Goal: Check status: Check status

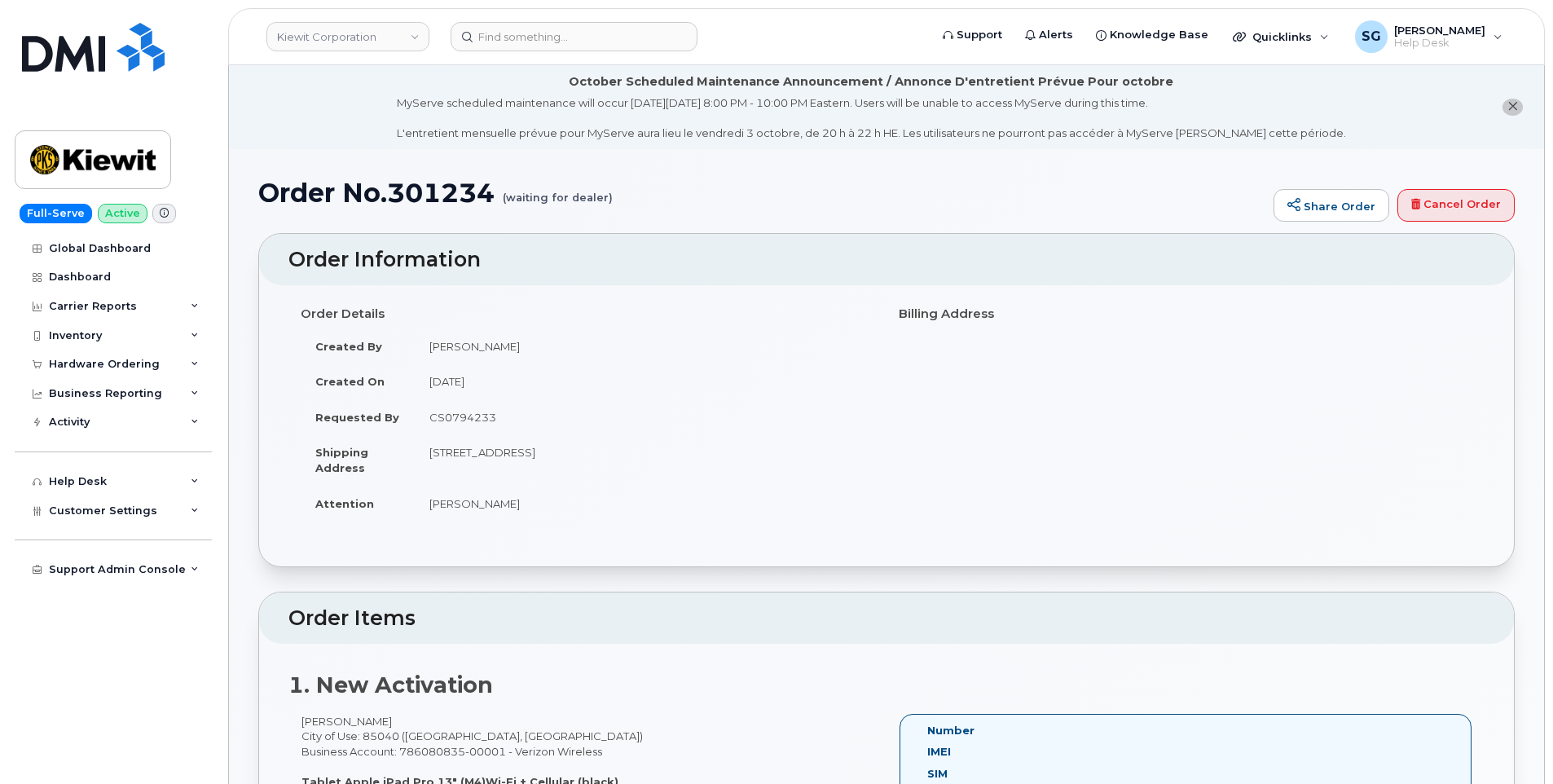
scroll to position [408, 0]
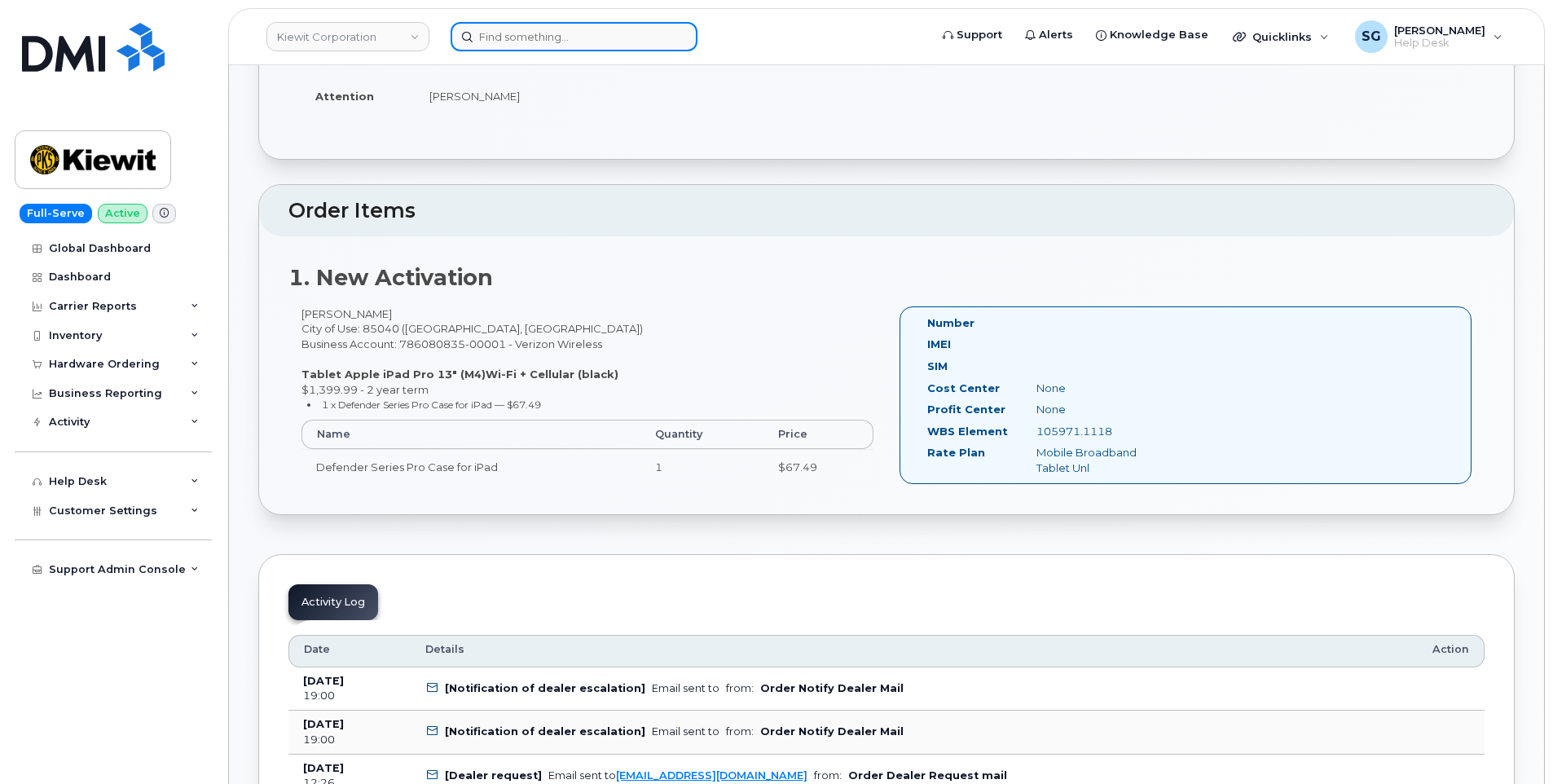
click at [621, 41] on input at bounding box center [574, 36] width 247 height 29
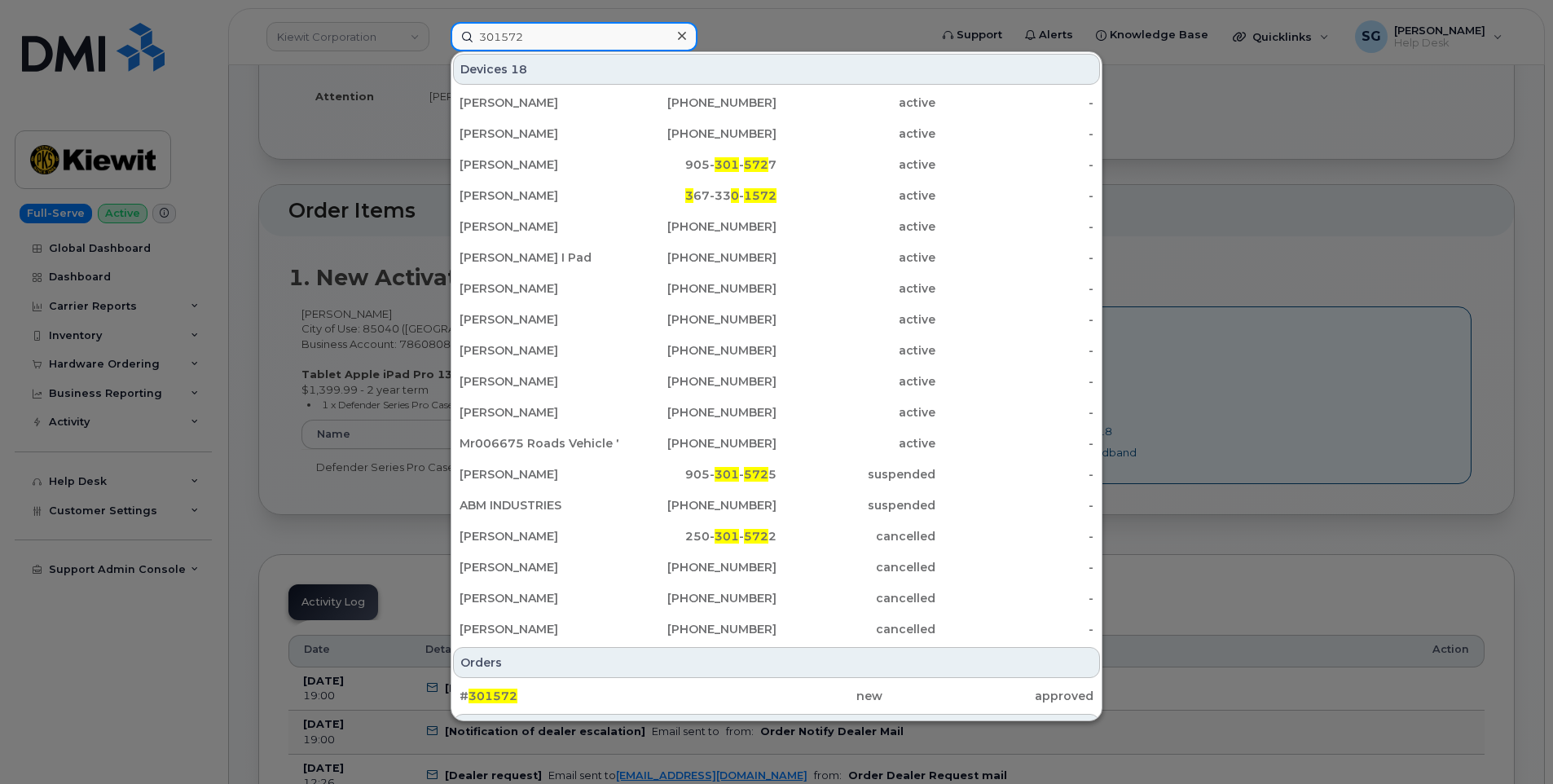
type input "301572"
drag, startPoint x: 791, startPoint y: 697, endPoint x: 1487, endPoint y: 709, distance: 696.1
click at [791, 697] on div "new" at bounding box center [776, 695] width 211 height 16
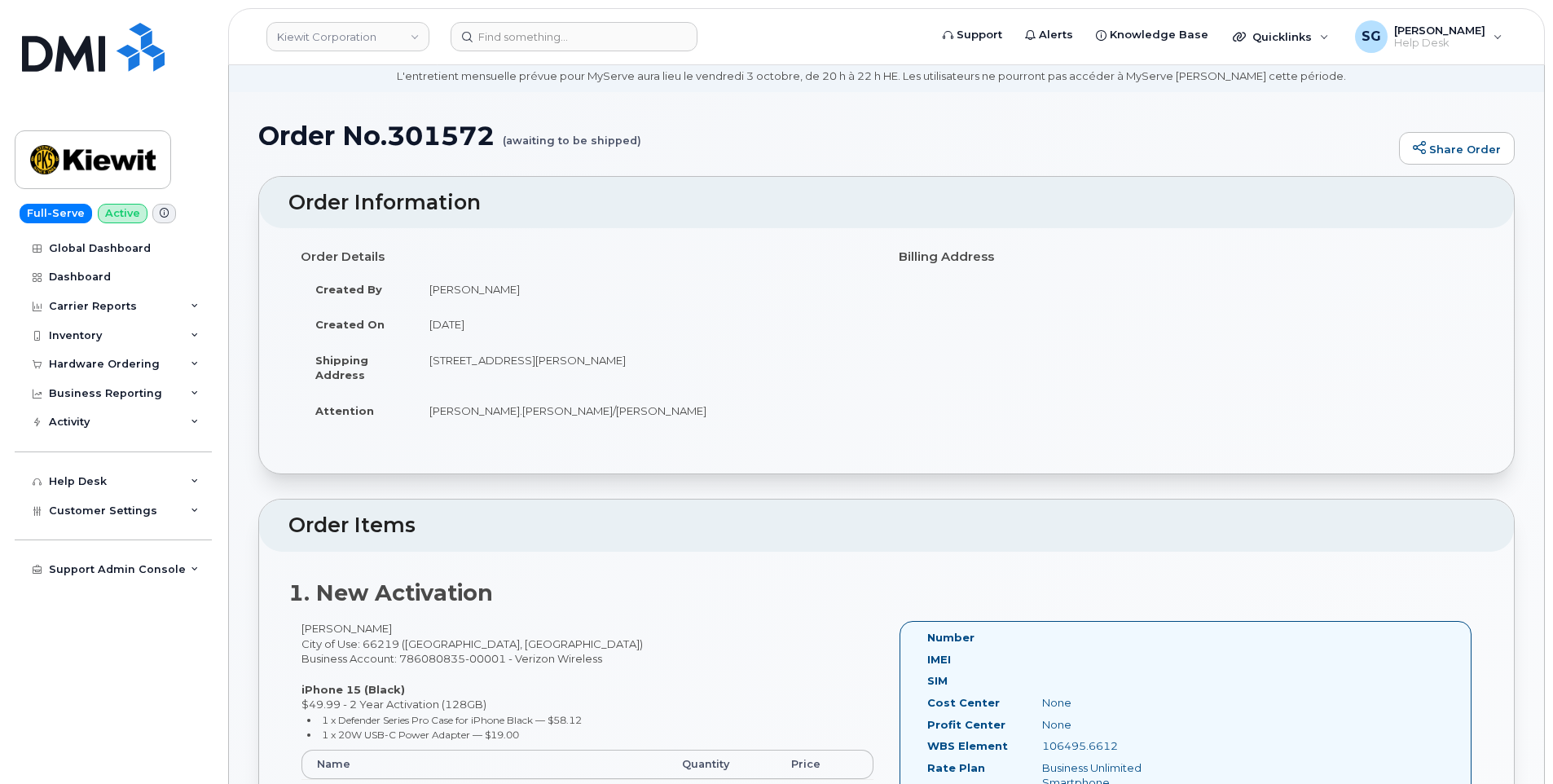
scroll to position [81, 0]
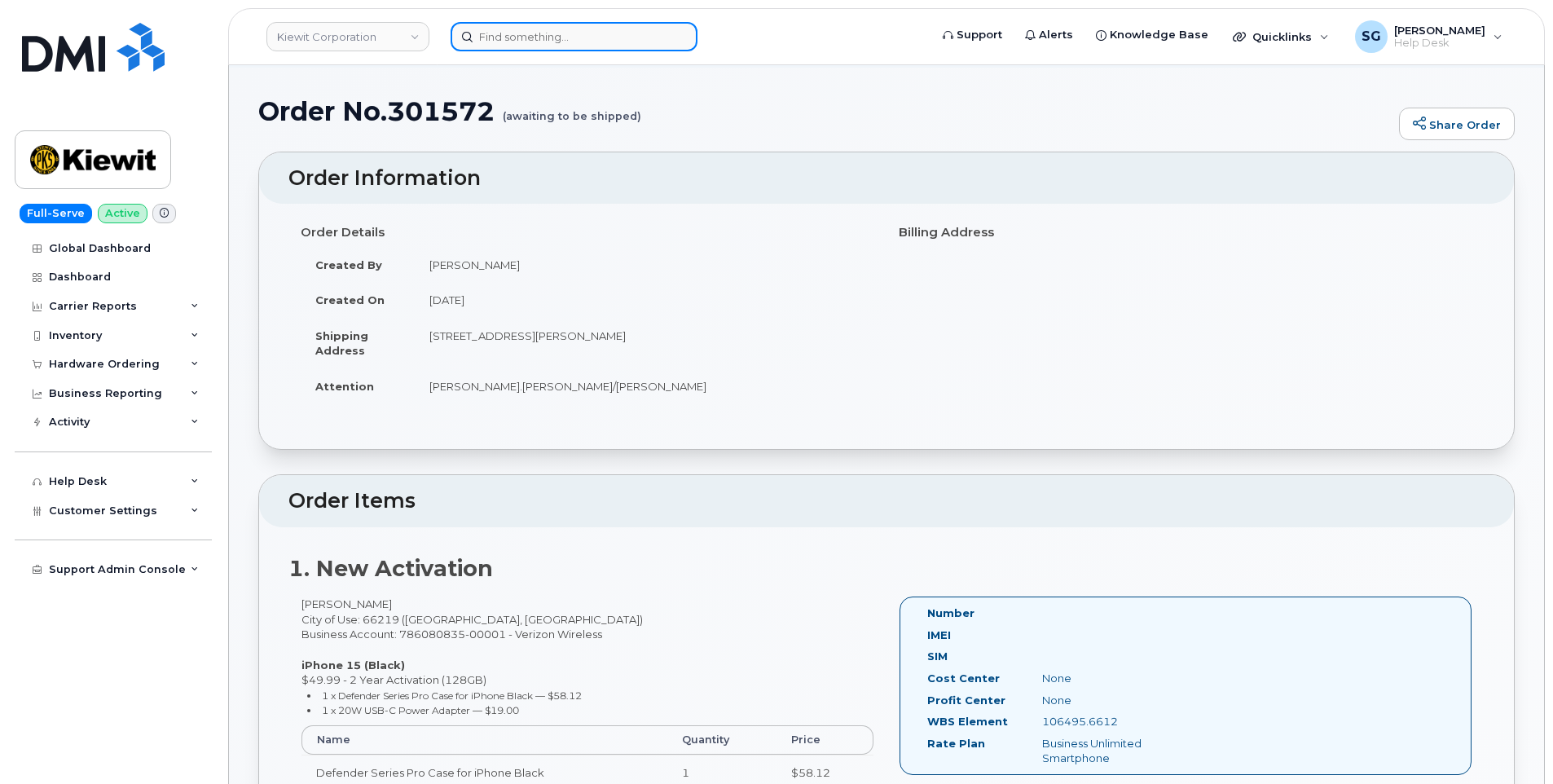
click at [605, 49] on input at bounding box center [574, 36] width 247 height 29
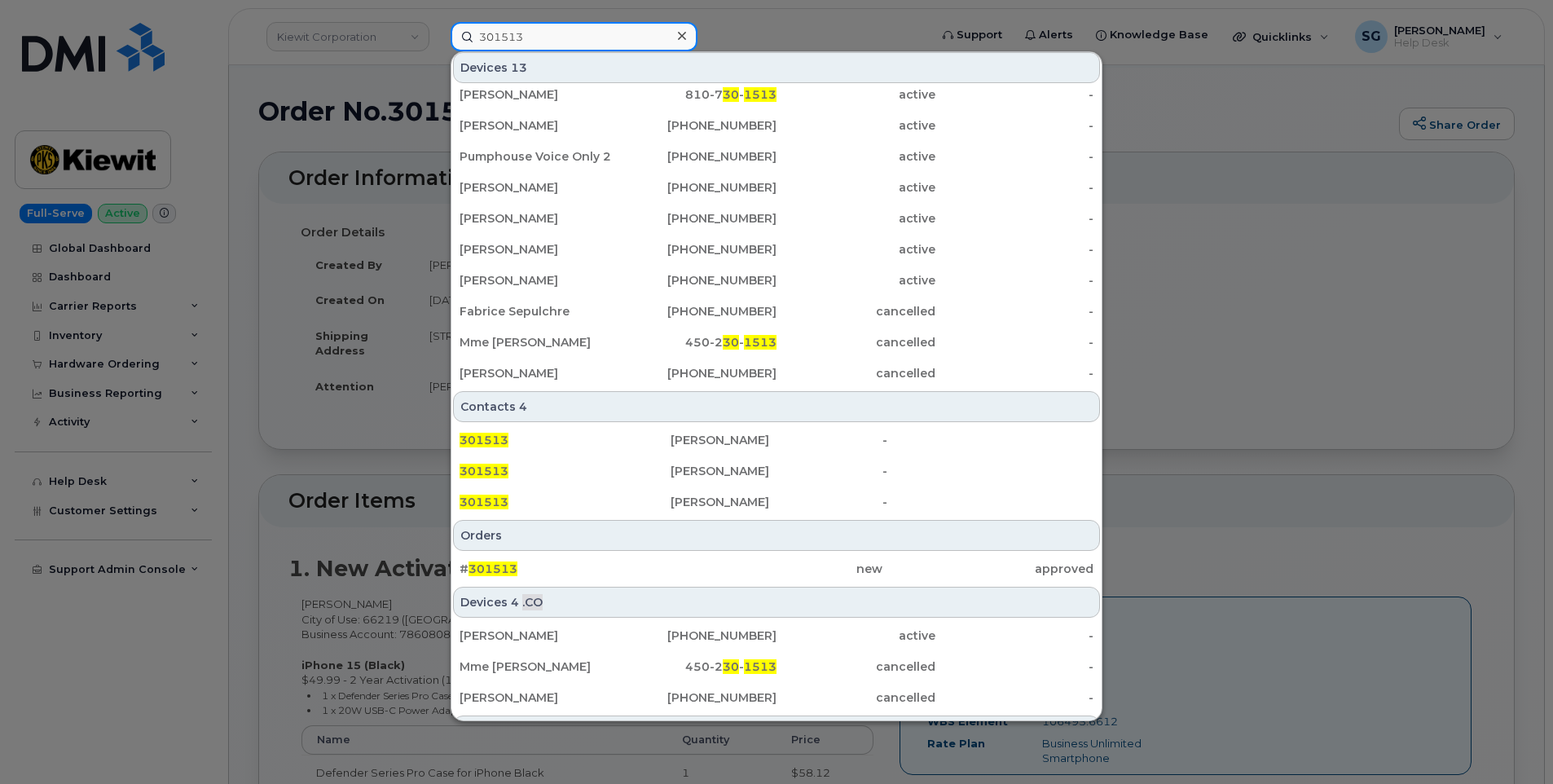
scroll to position [161, 0]
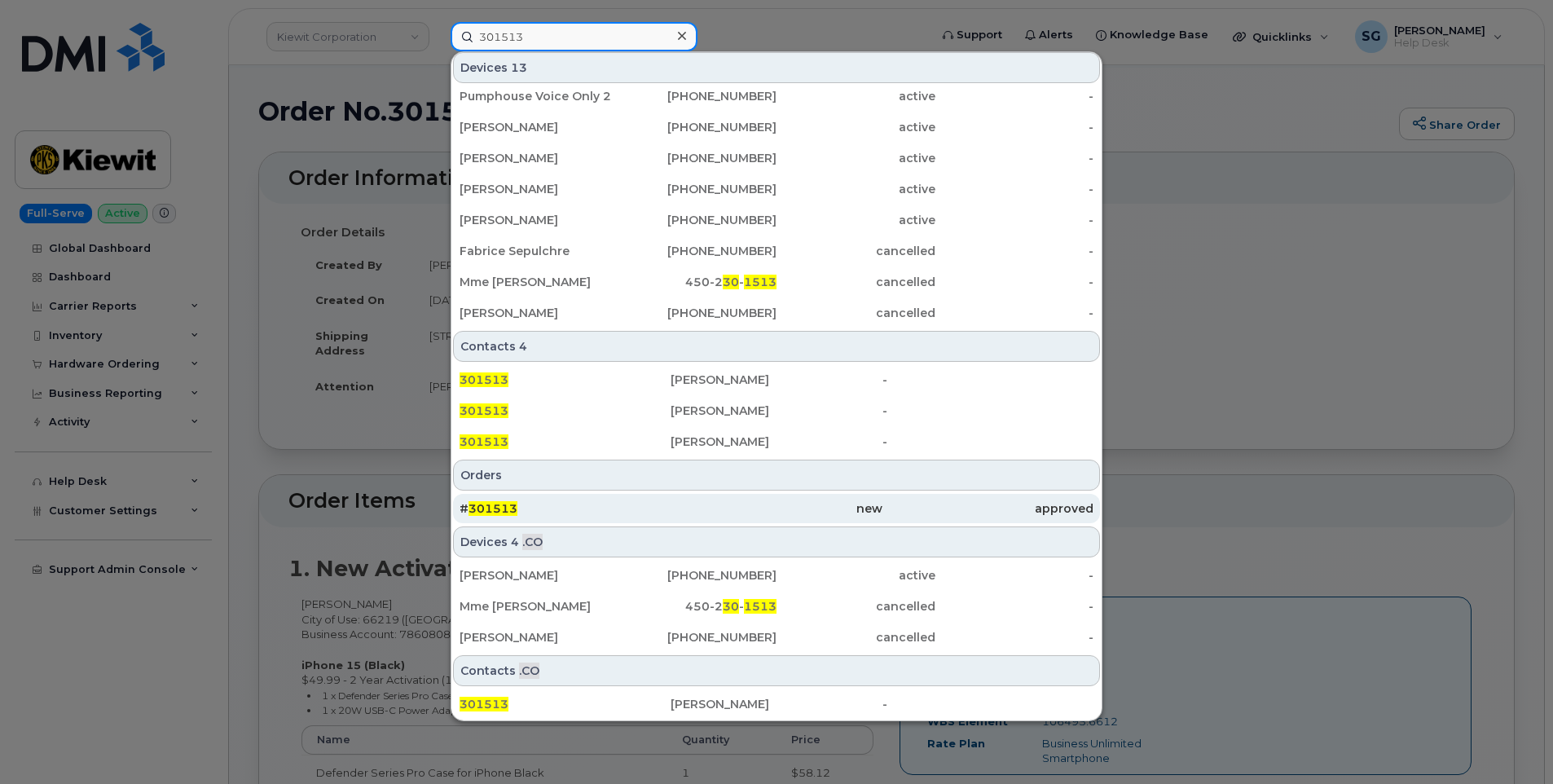
type input "301513"
click at [766, 502] on div "new" at bounding box center [776, 508] width 211 height 16
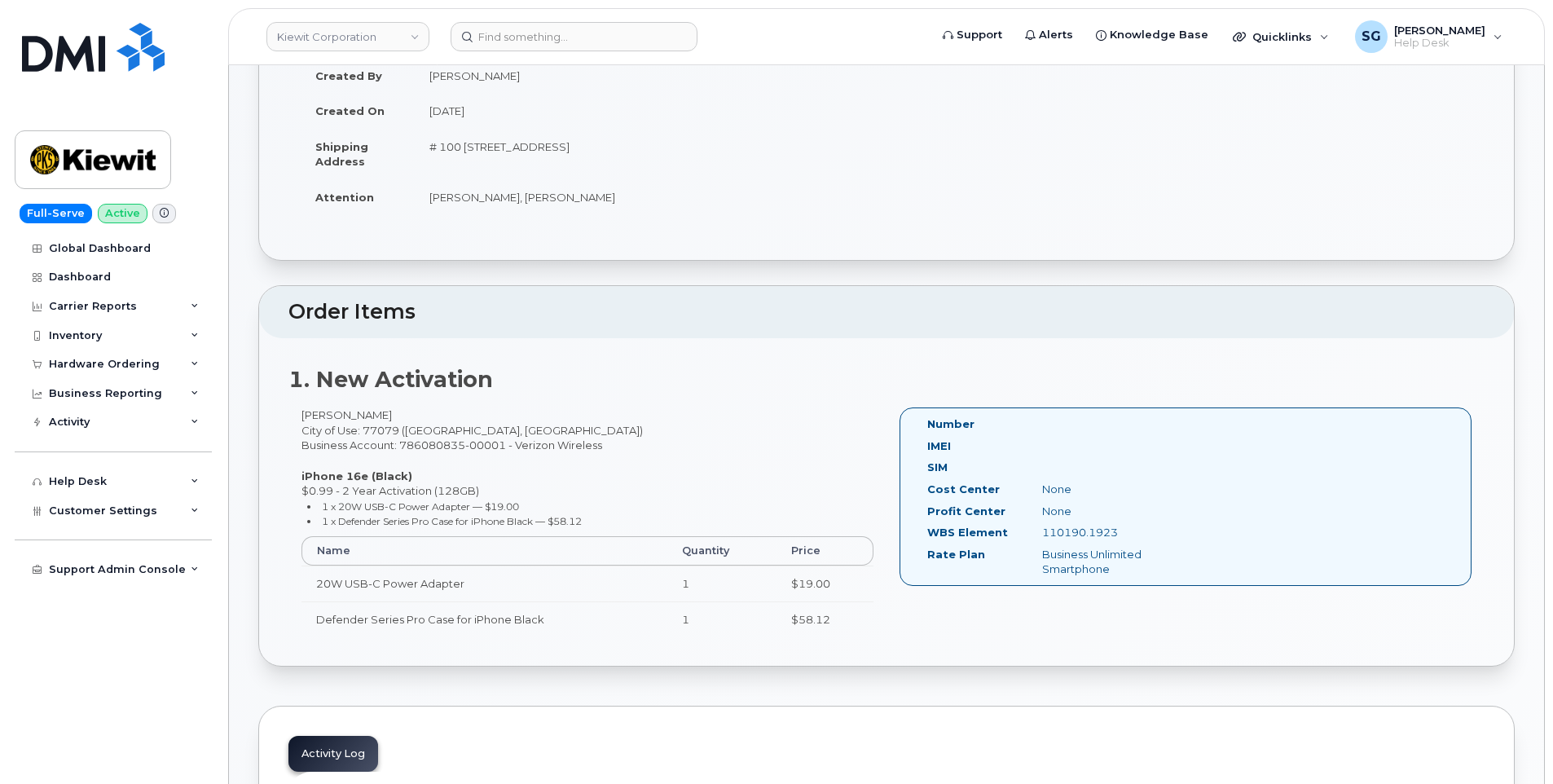
scroll to position [84, 0]
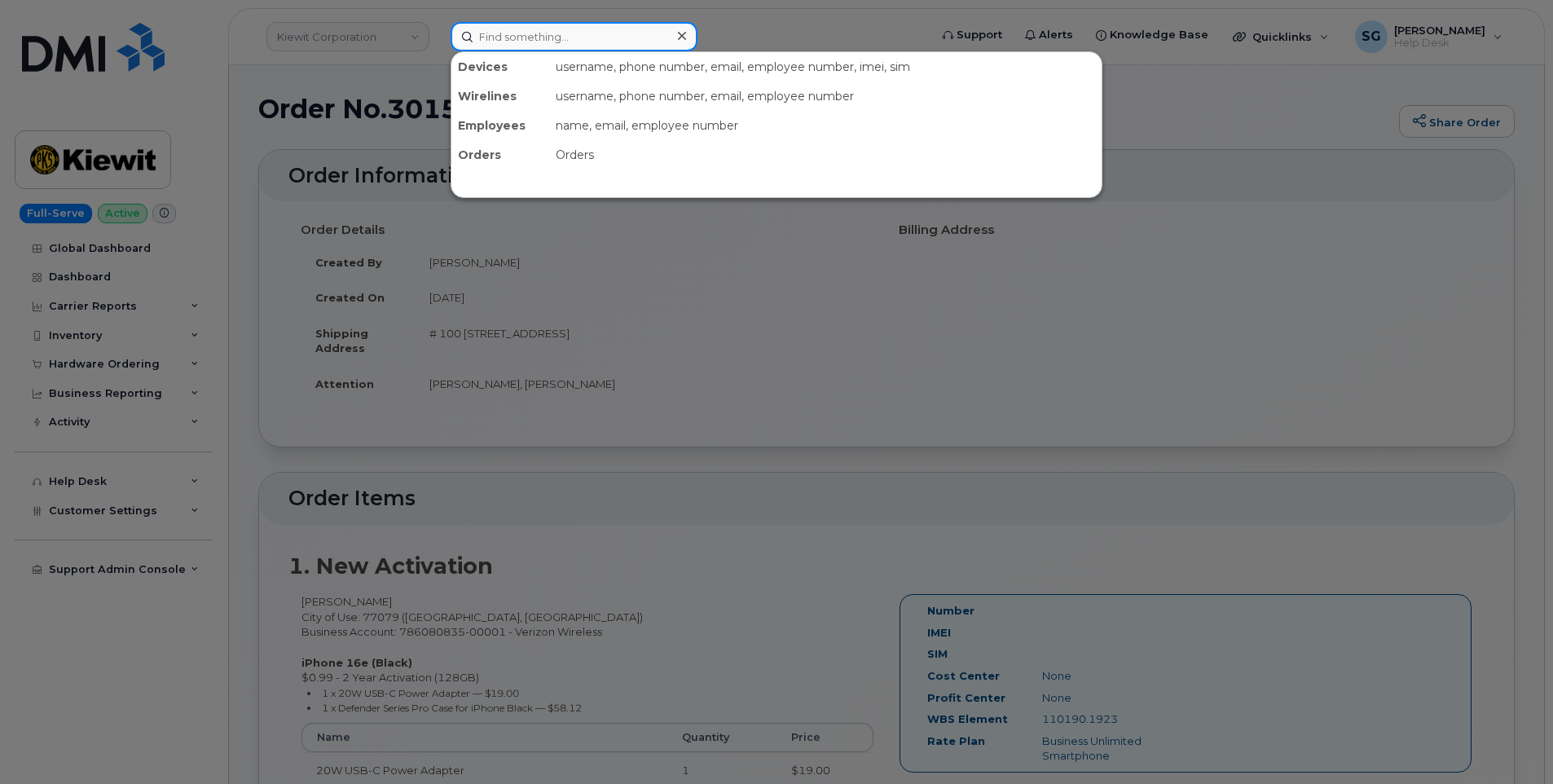
drag, startPoint x: 690, startPoint y: 24, endPoint x: 667, endPoint y: 29, distance: 23.5
click at [672, 28] on div at bounding box center [574, 36] width 247 height 29
click at [538, 29] on input at bounding box center [574, 36] width 247 height 29
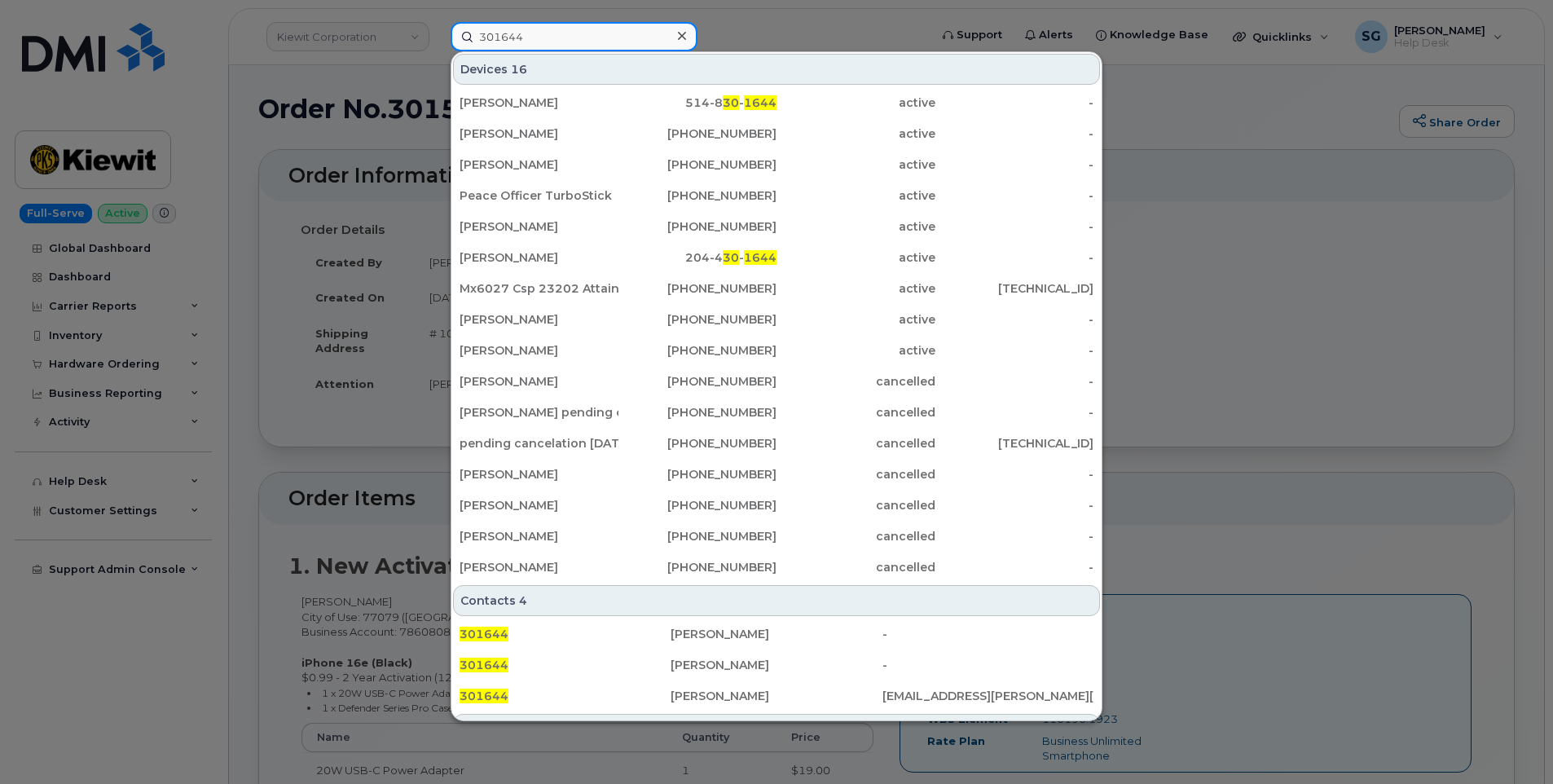
type input "301644"
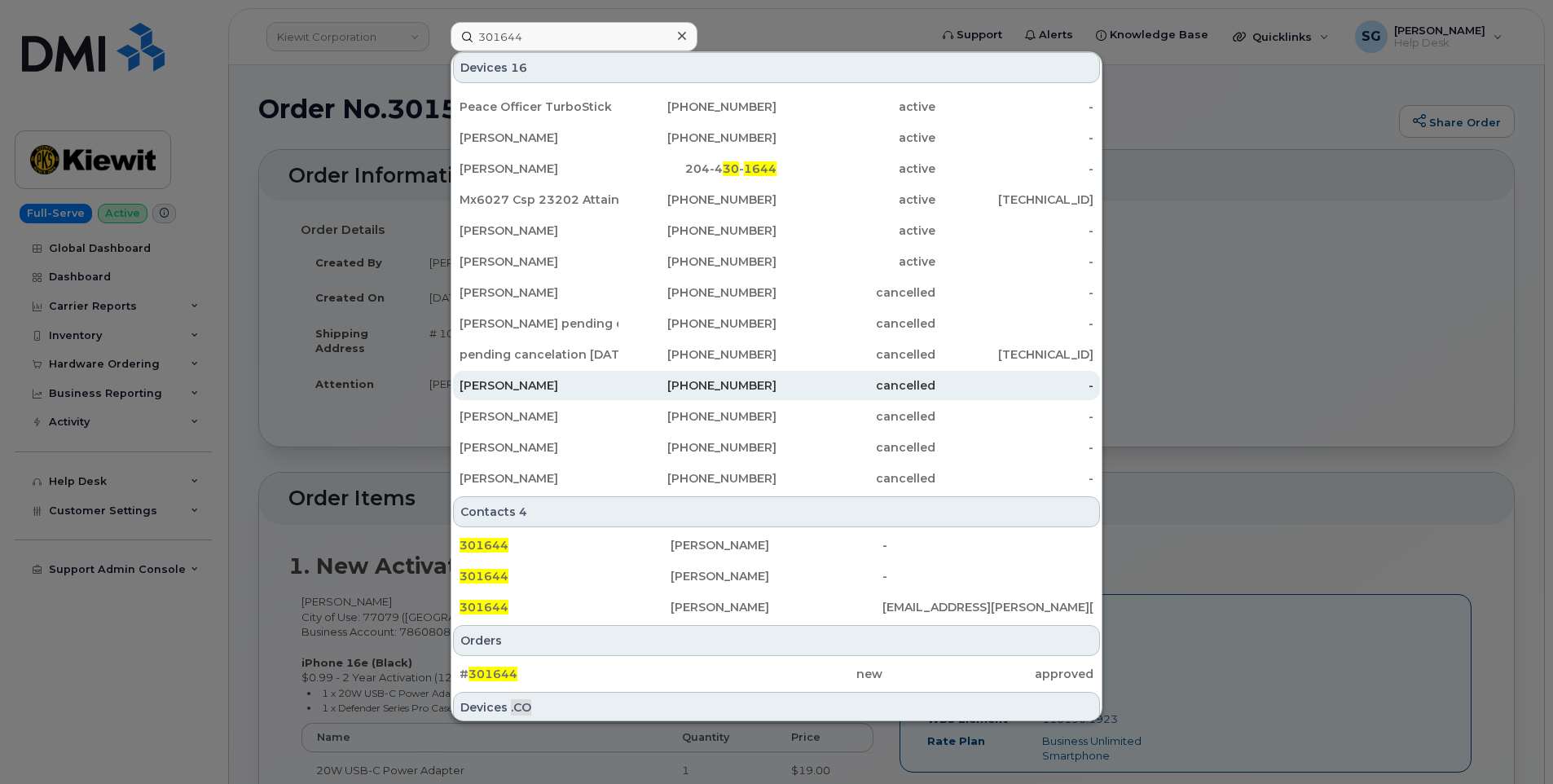
scroll to position [192, 0]
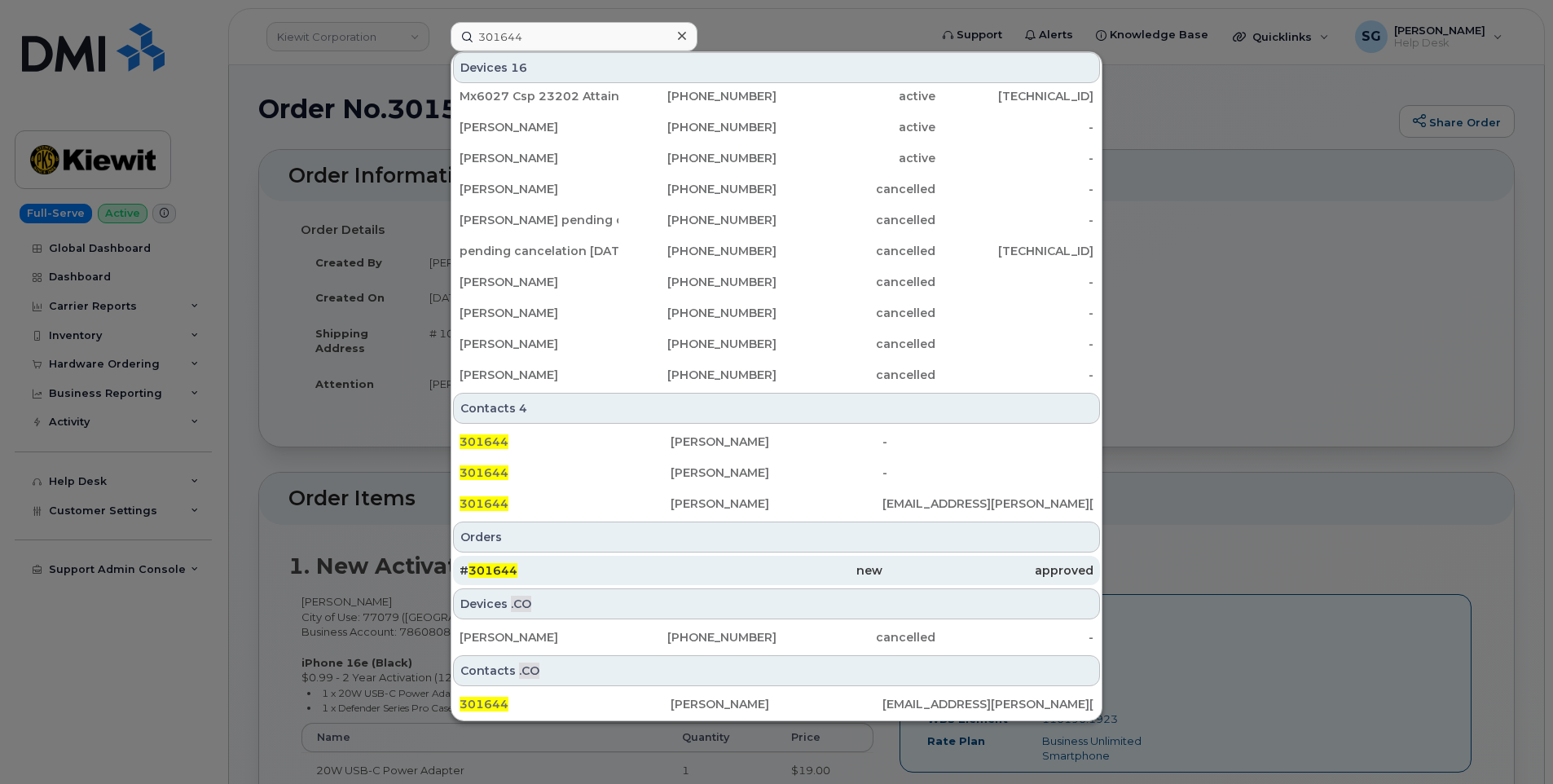
click at [671, 559] on div "new" at bounding box center [776, 570] width 211 height 29
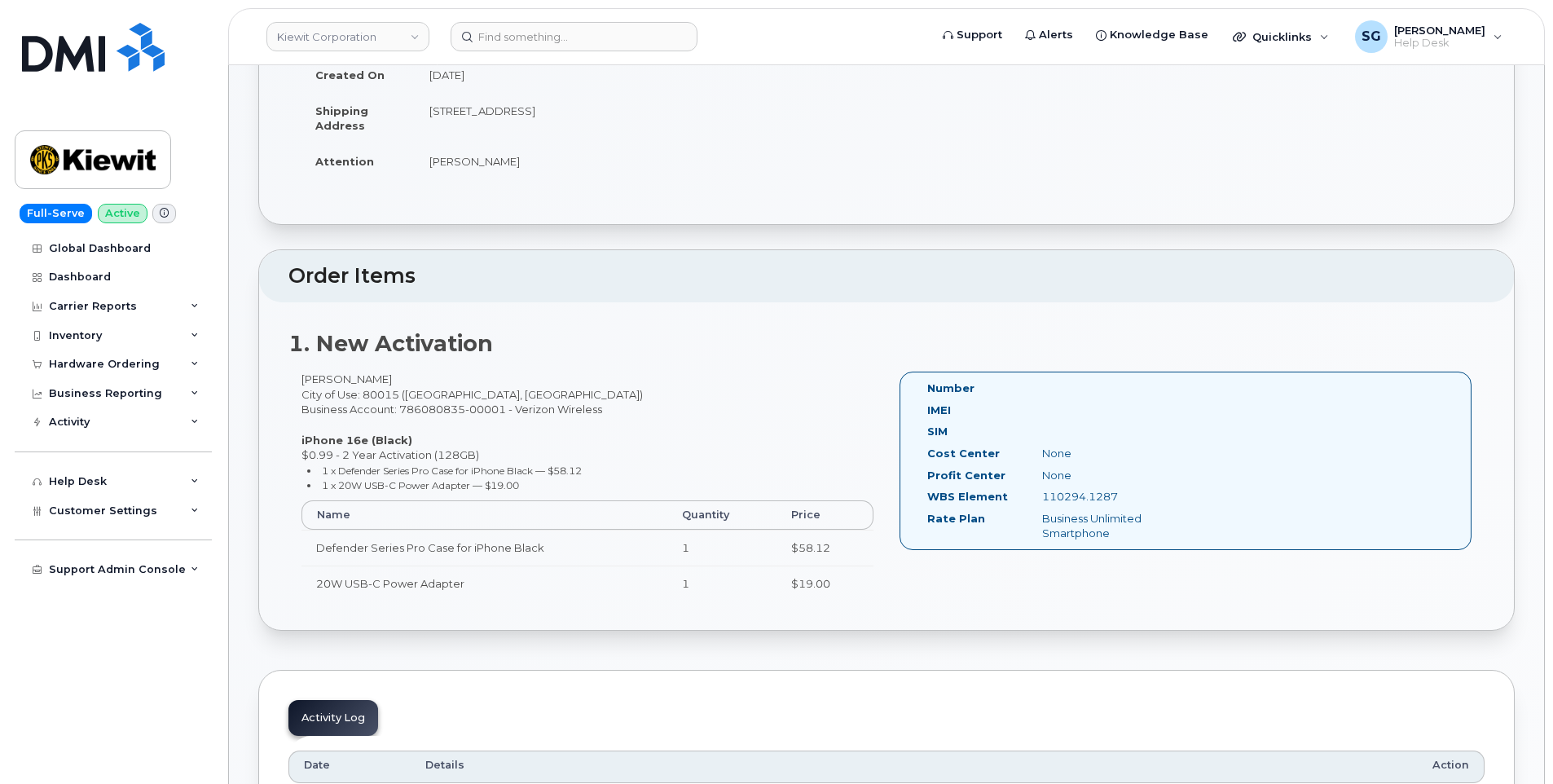
scroll to position [326, 0]
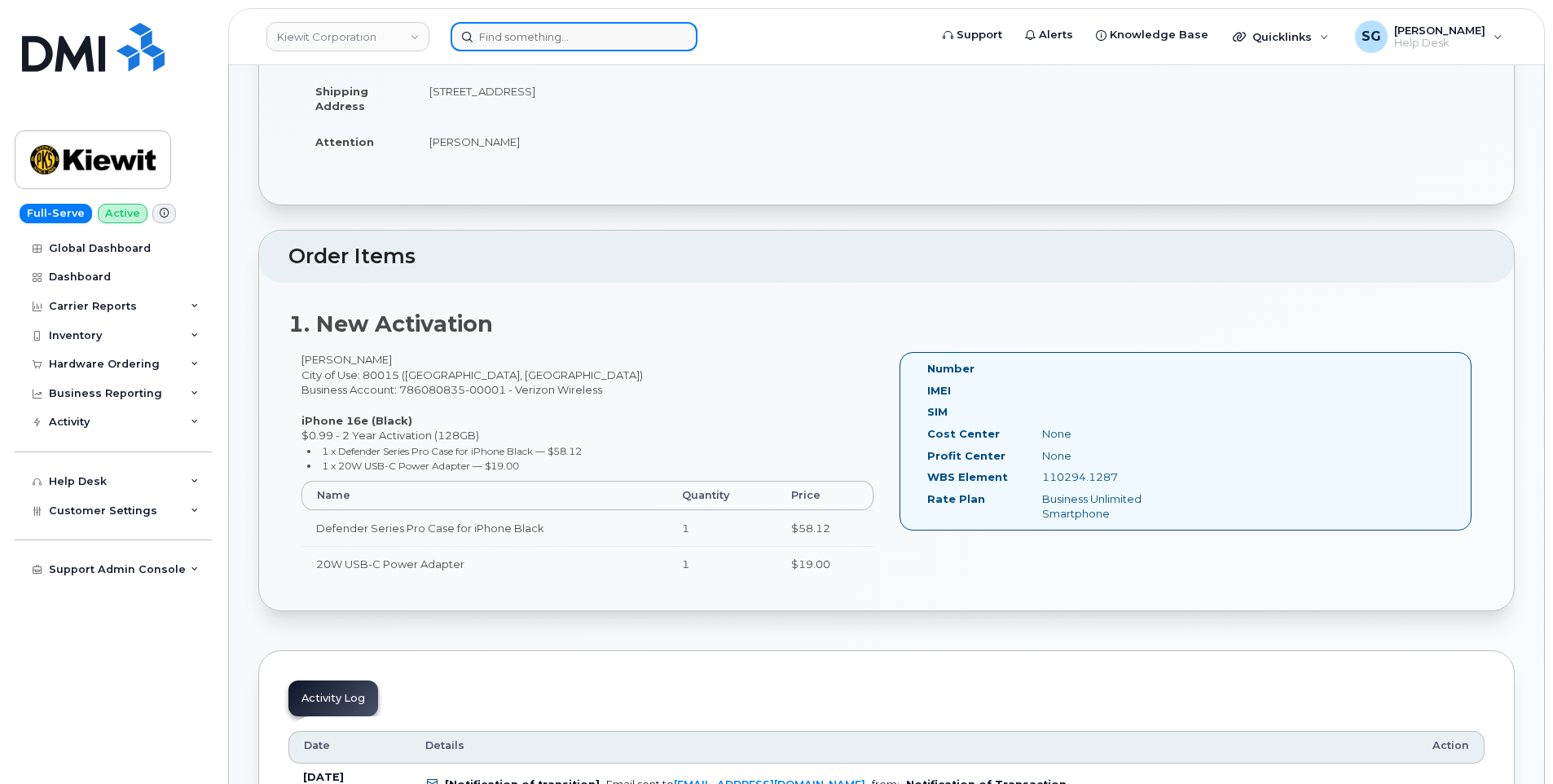
click at [638, 32] on input at bounding box center [574, 36] width 247 height 29
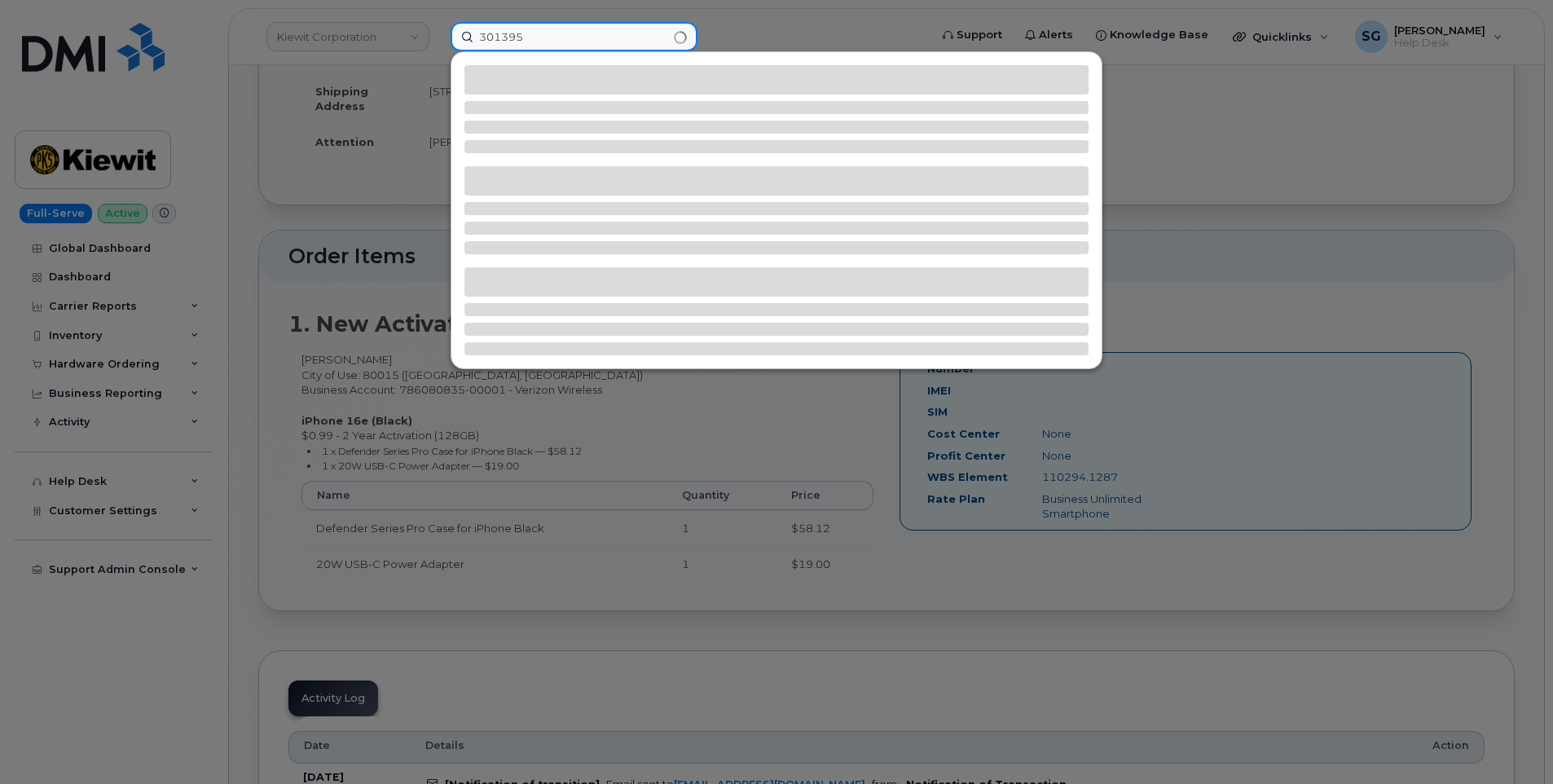
type input "301395"
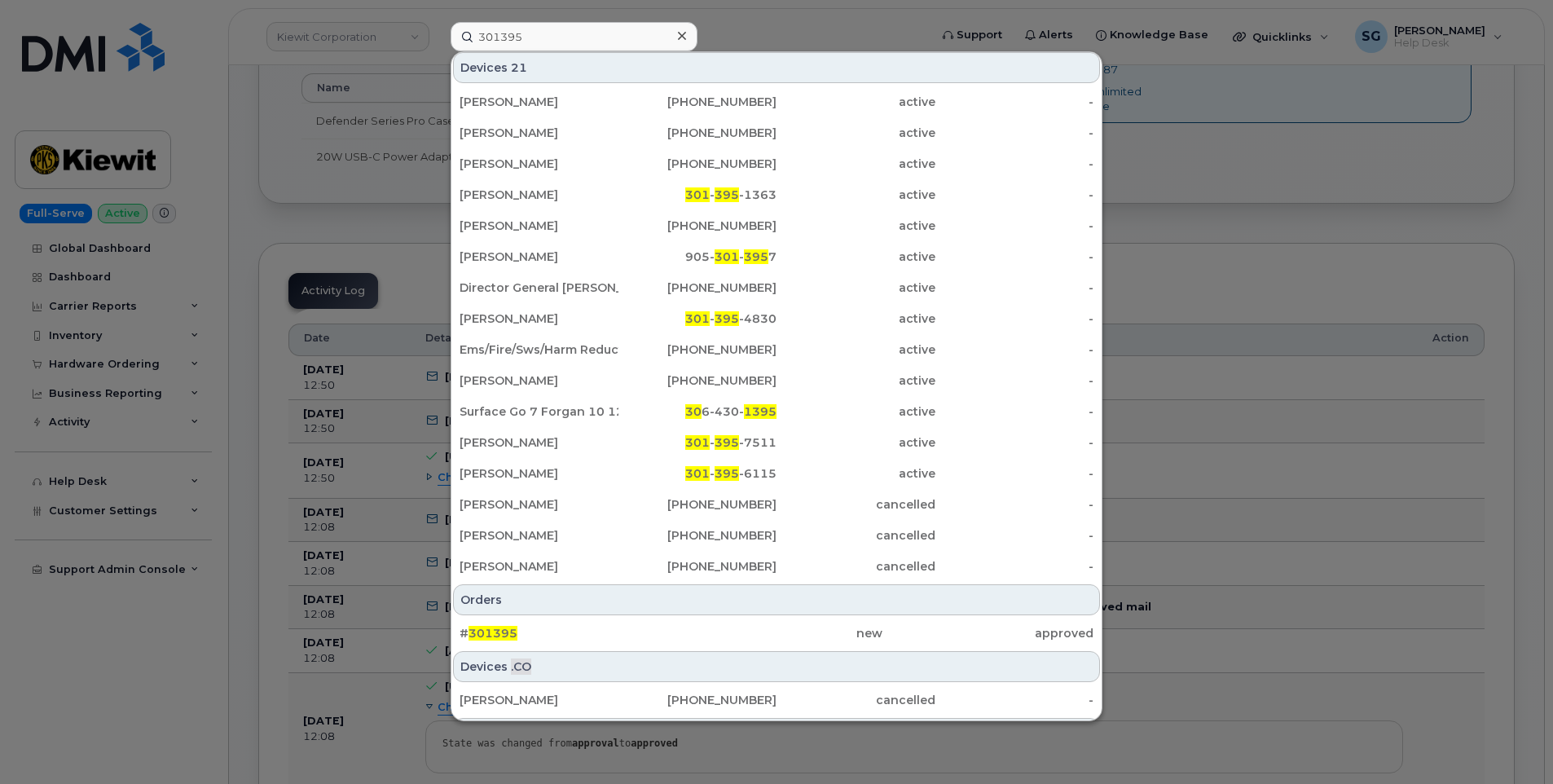
scroll to position [249, 0]
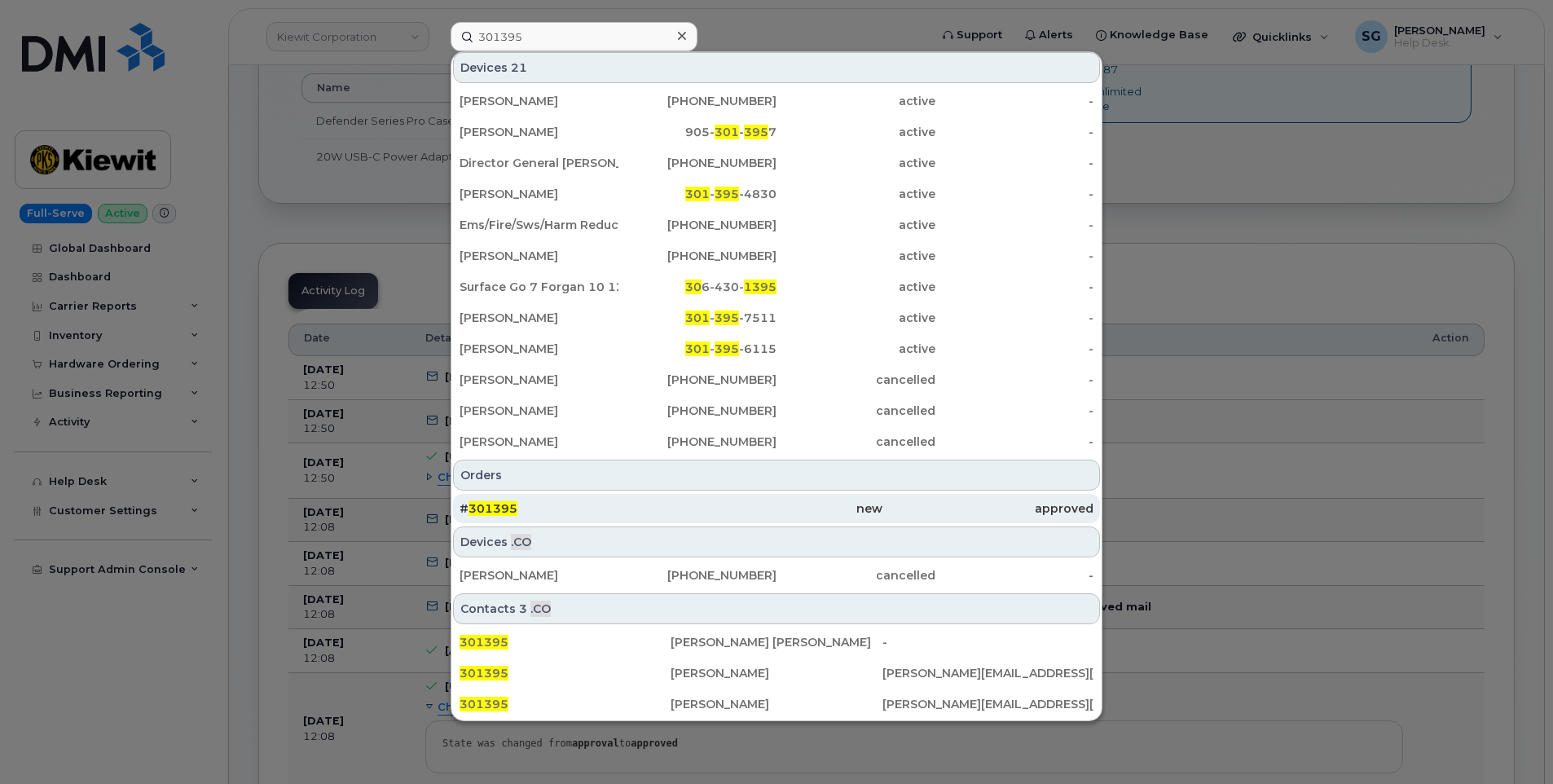
click at [638, 510] on div "# 301395" at bounding box center [565, 508] width 211 height 16
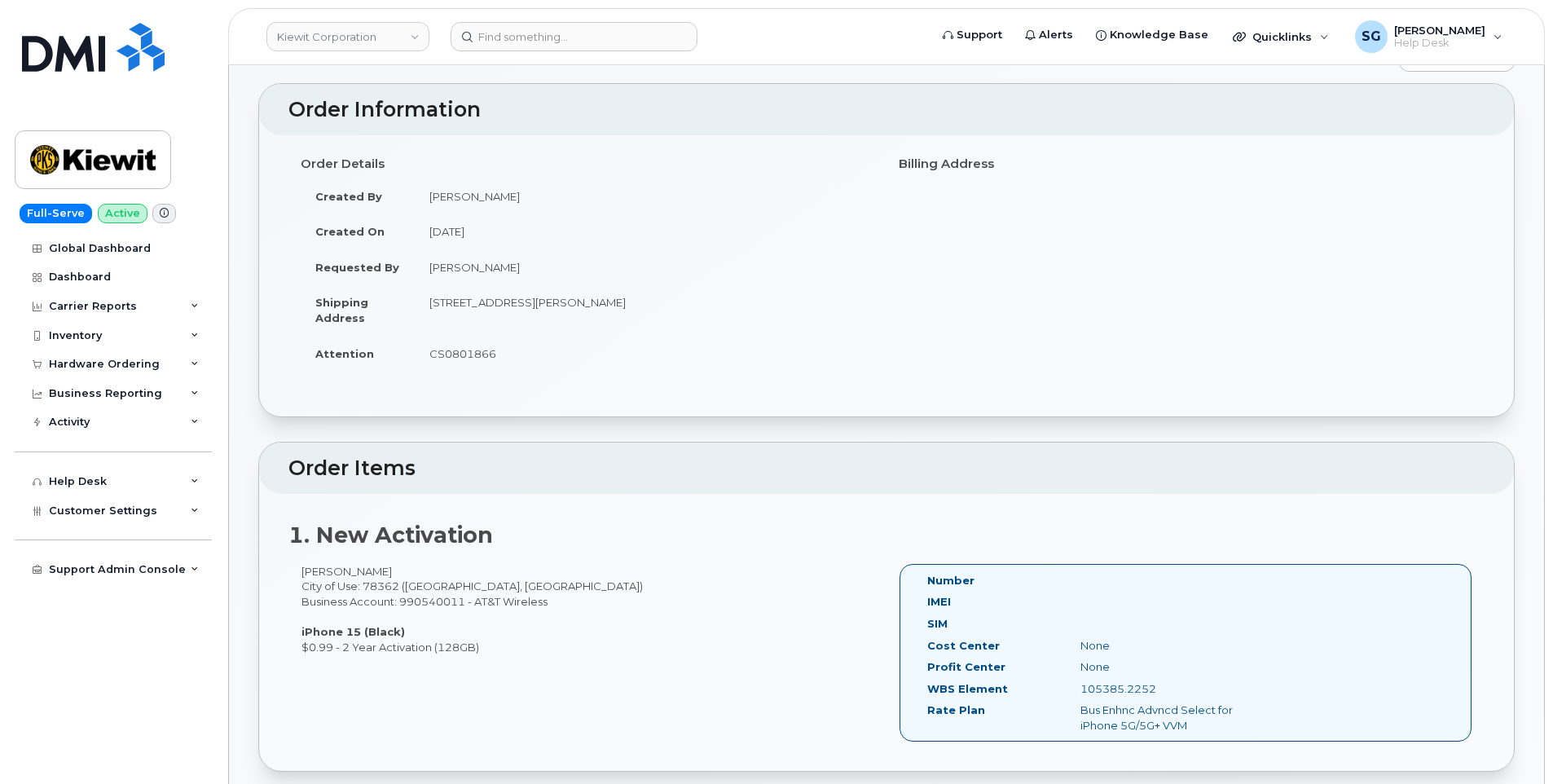
scroll to position [326, 0]
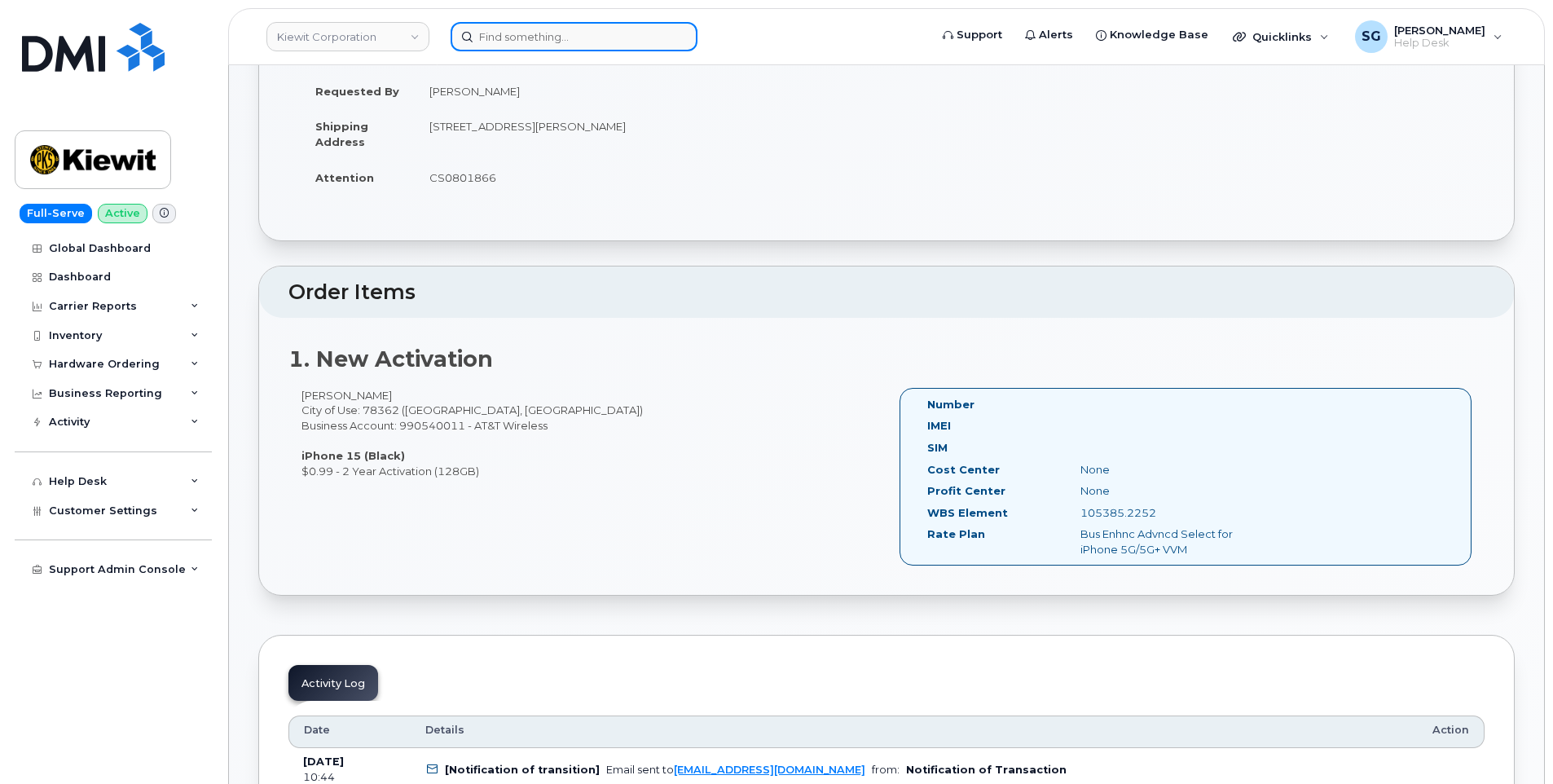
click at [528, 48] on input at bounding box center [574, 36] width 247 height 29
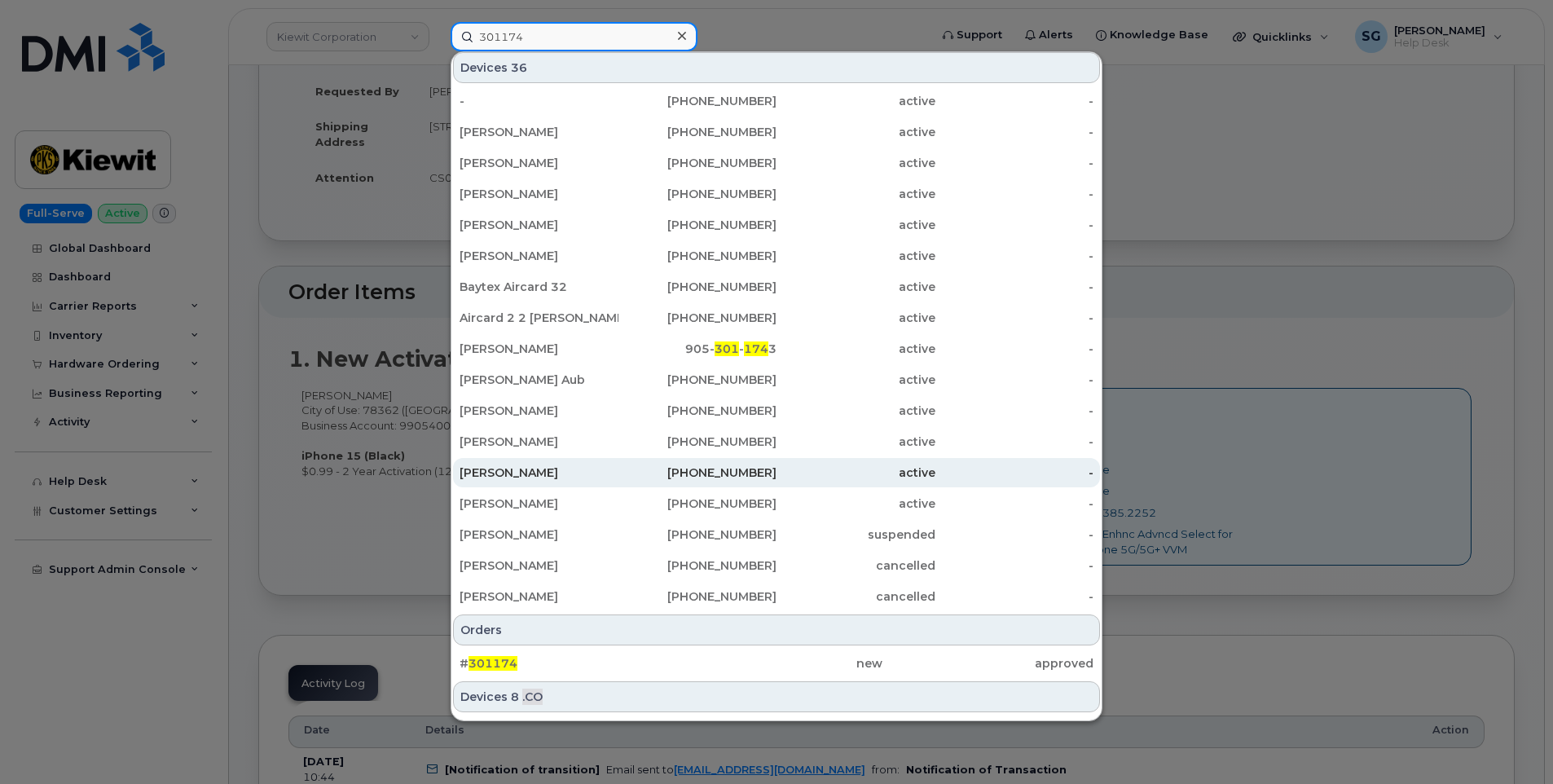
scroll to position [183, 0]
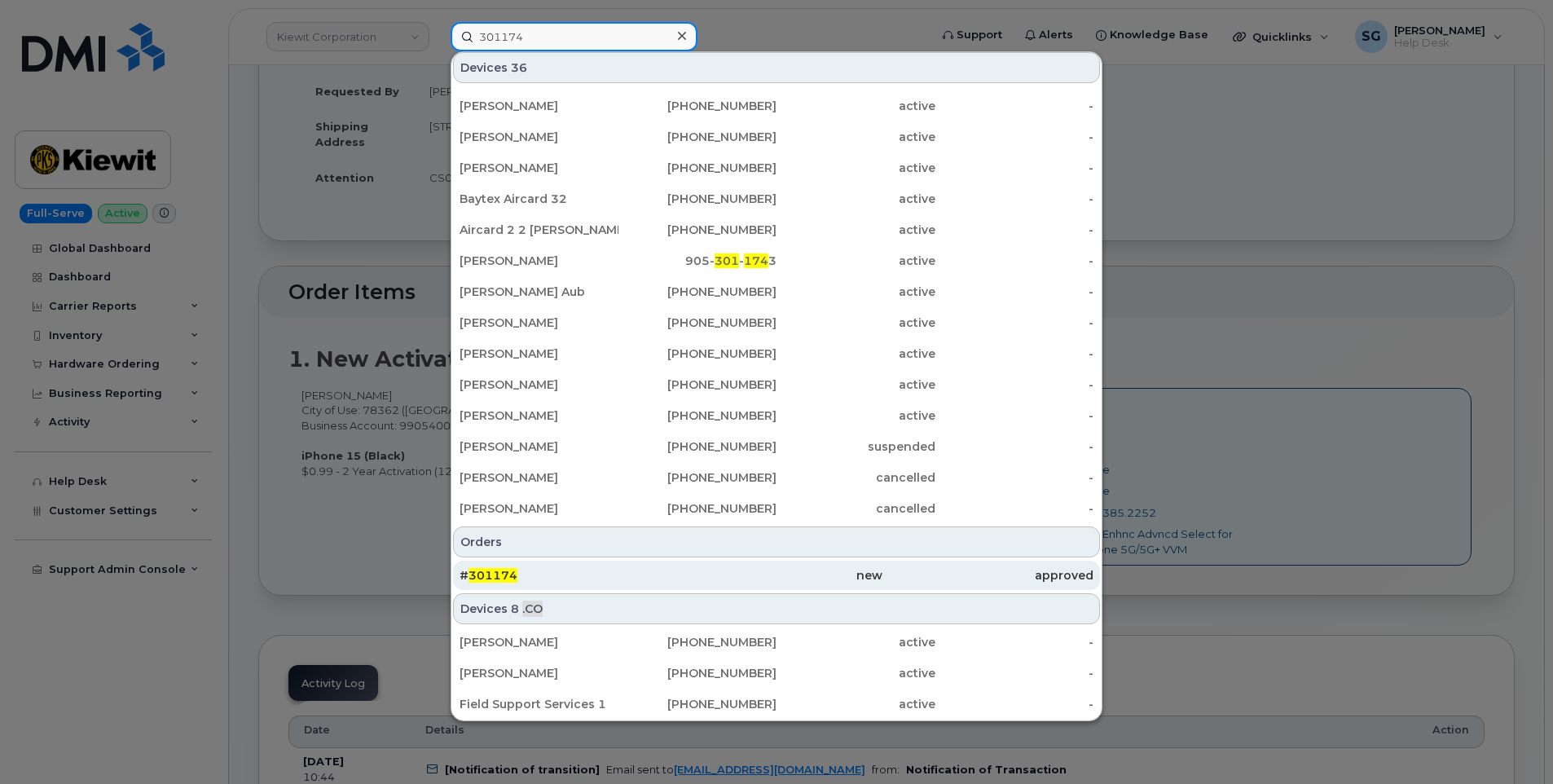
type input "301174"
click at [693, 574] on div "new" at bounding box center [776, 574] width 211 height 16
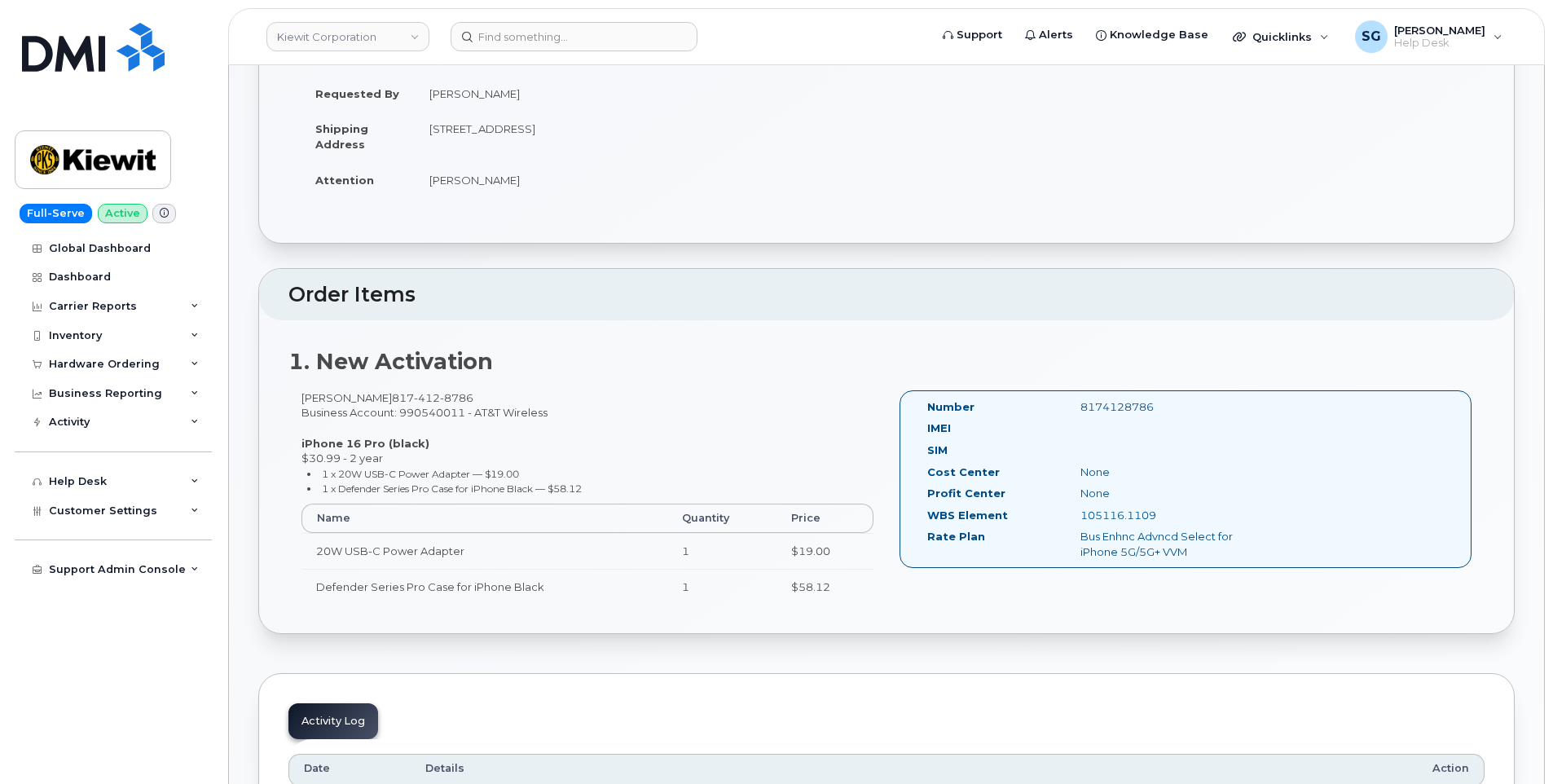
scroll to position [326, 0]
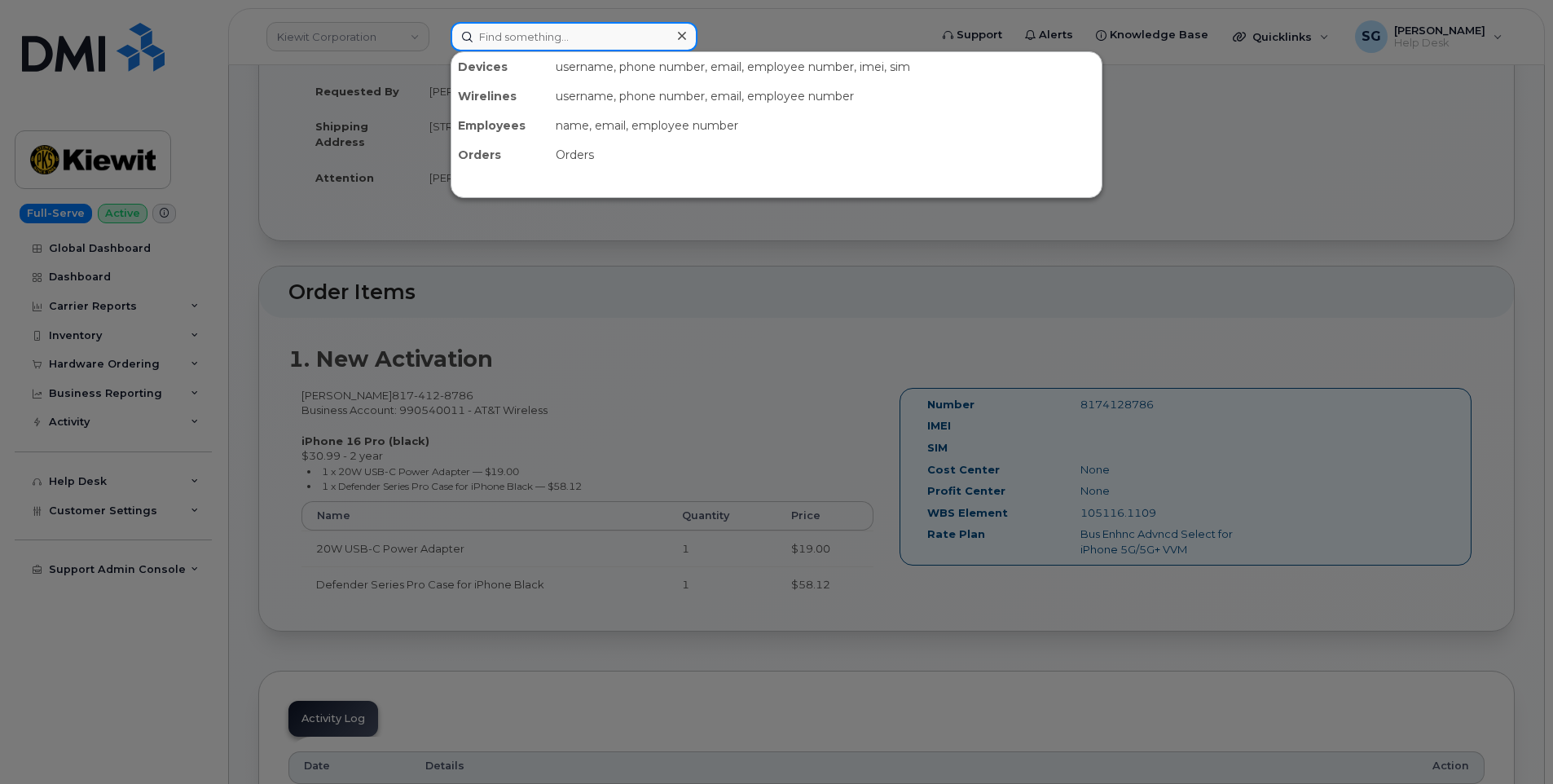
click at [640, 49] on input at bounding box center [574, 36] width 247 height 29
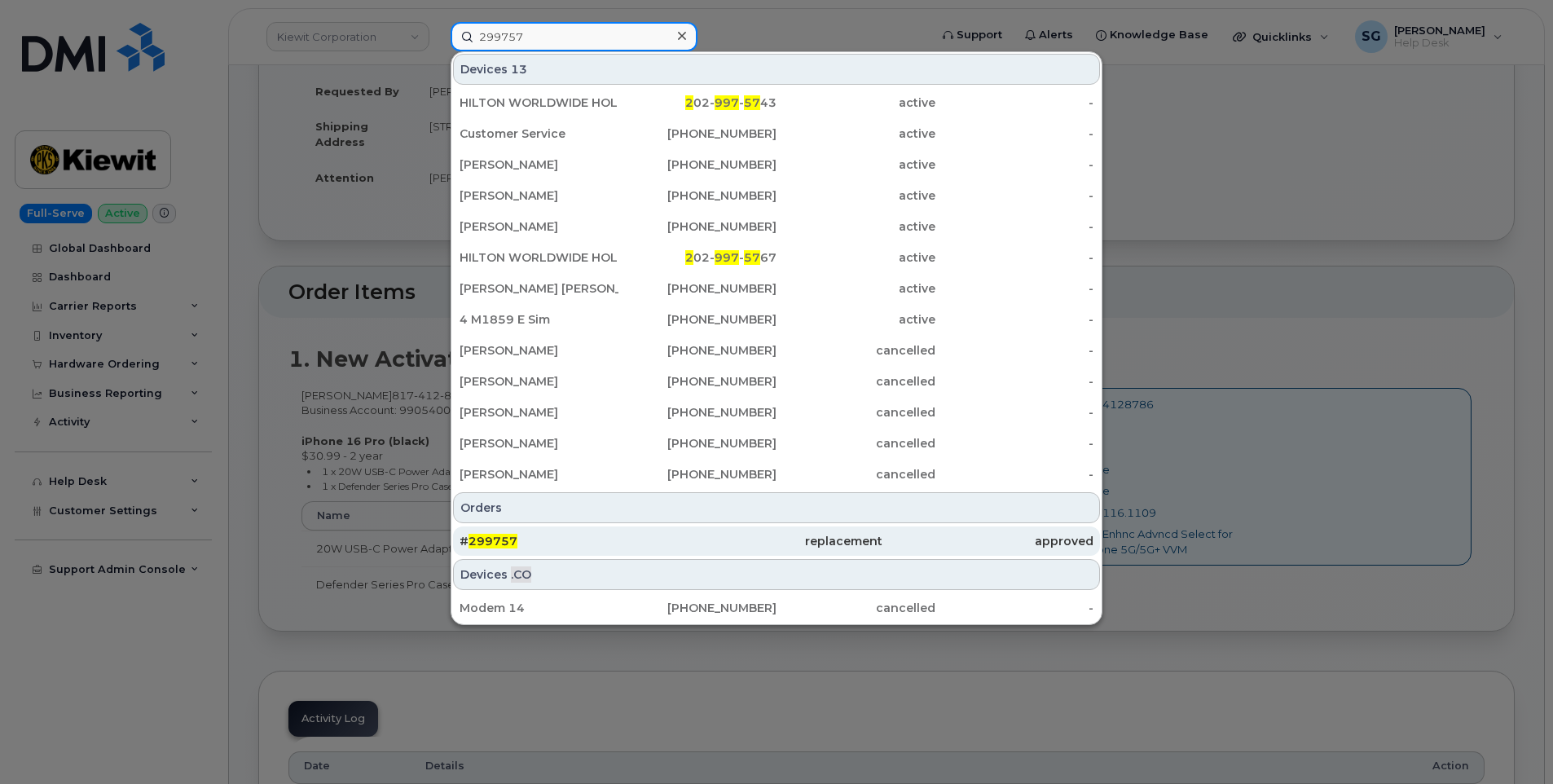
type input "299757"
click at [518, 541] on div "# 299757" at bounding box center [565, 540] width 211 height 16
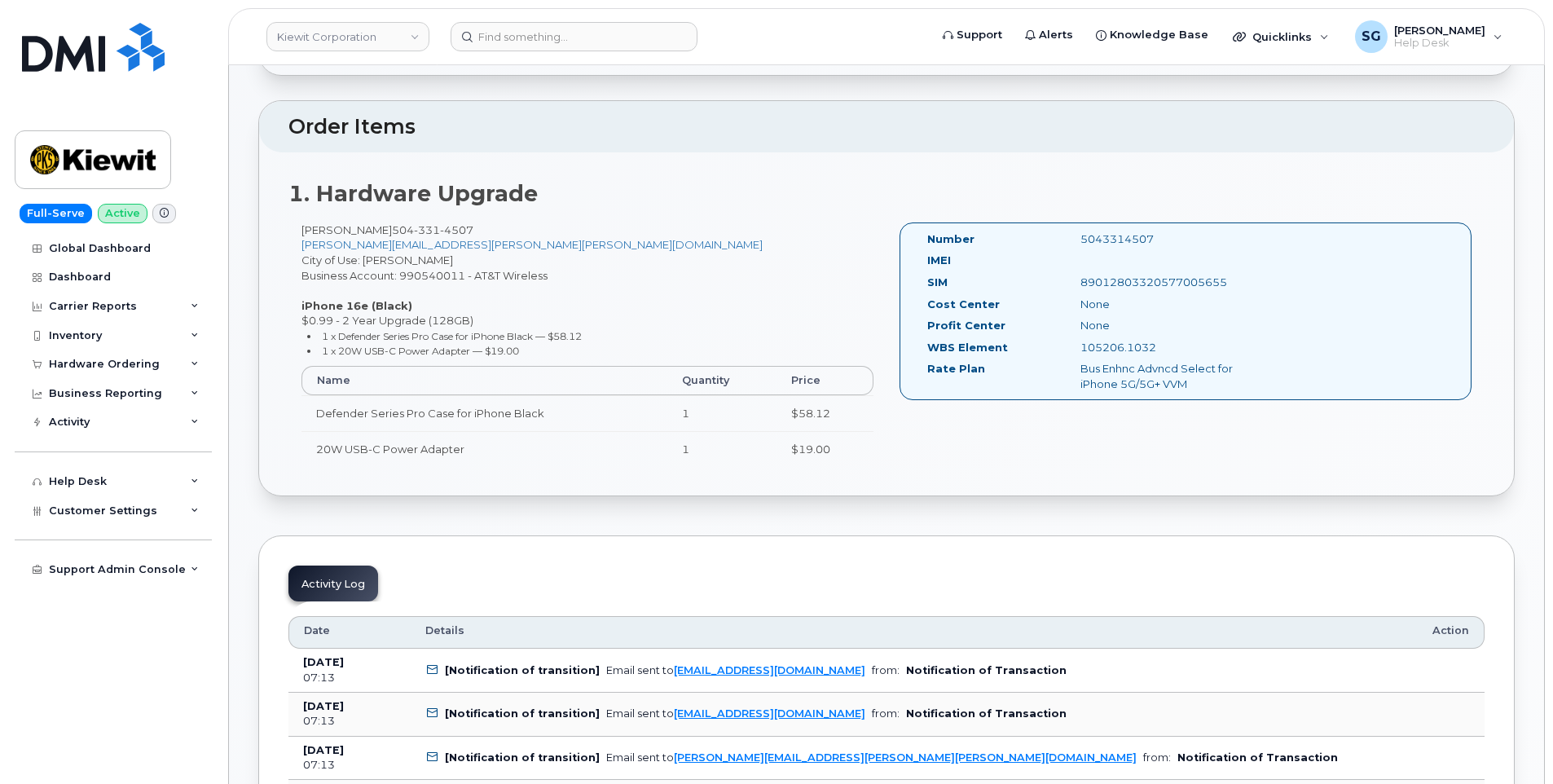
scroll to position [570, 0]
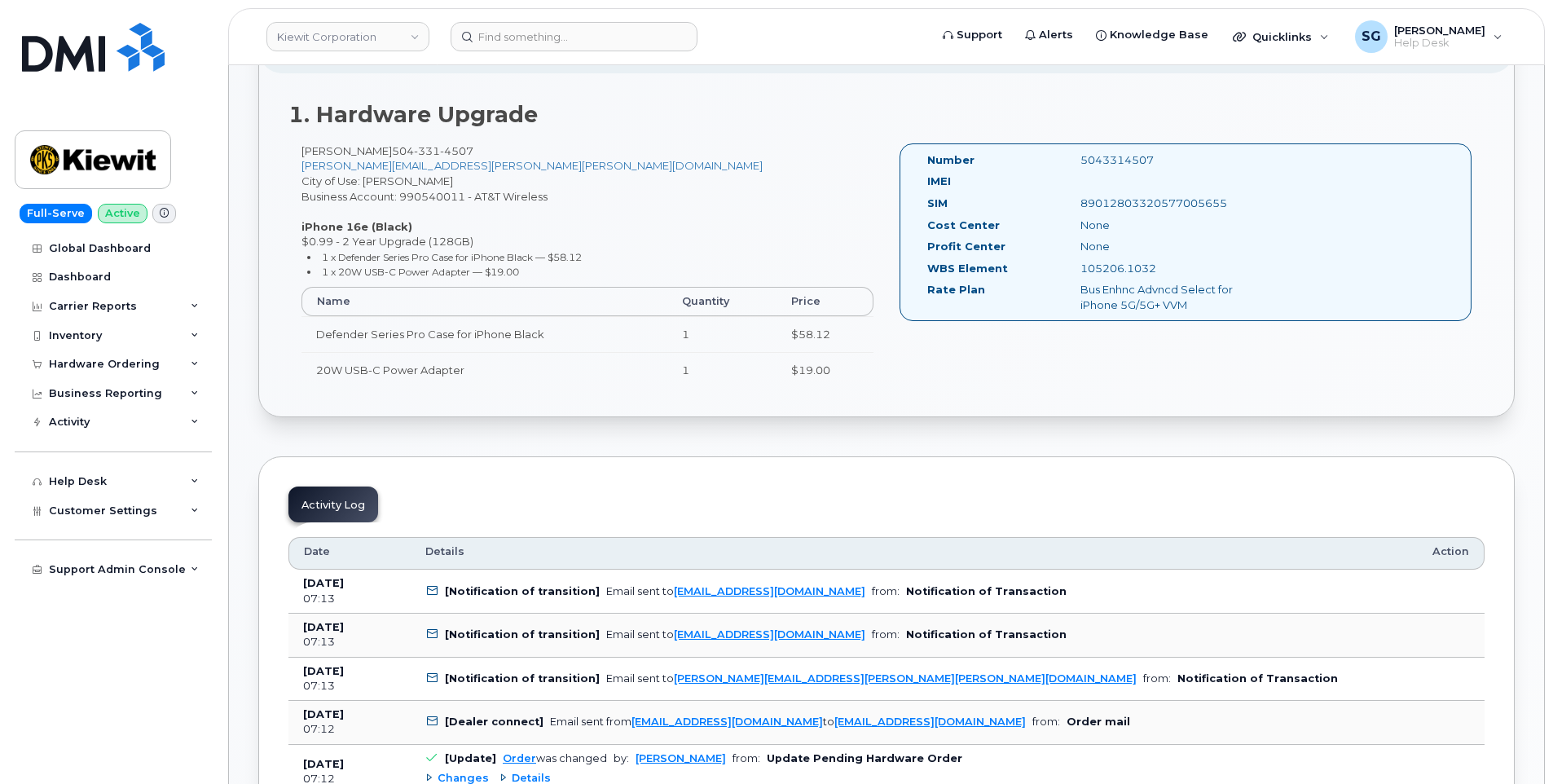
drag, startPoint x: 1164, startPoint y: 273, endPoint x: 1079, endPoint y: 271, distance: 85.0
click at [1079, 271] on div "105206.1032" at bounding box center [1176, 268] width 216 height 15
drag, startPoint x: 1080, startPoint y: 271, endPoint x: 1090, endPoint y: 270, distance: 10.0
copy div "105206.1032"
click at [543, 33] on input at bounding box center [574, 36] width 247 height 29
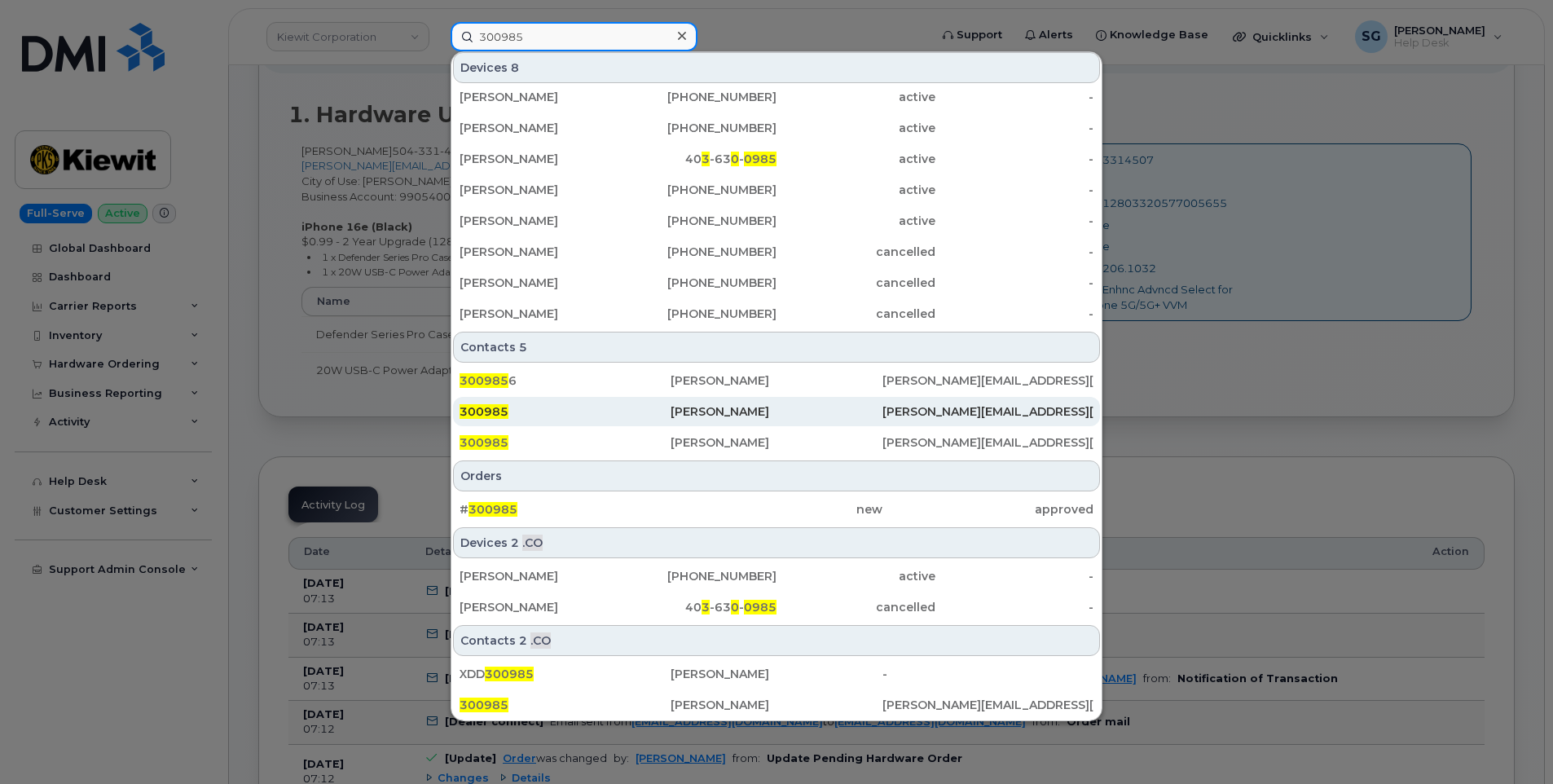
scroll to position [7, 0]
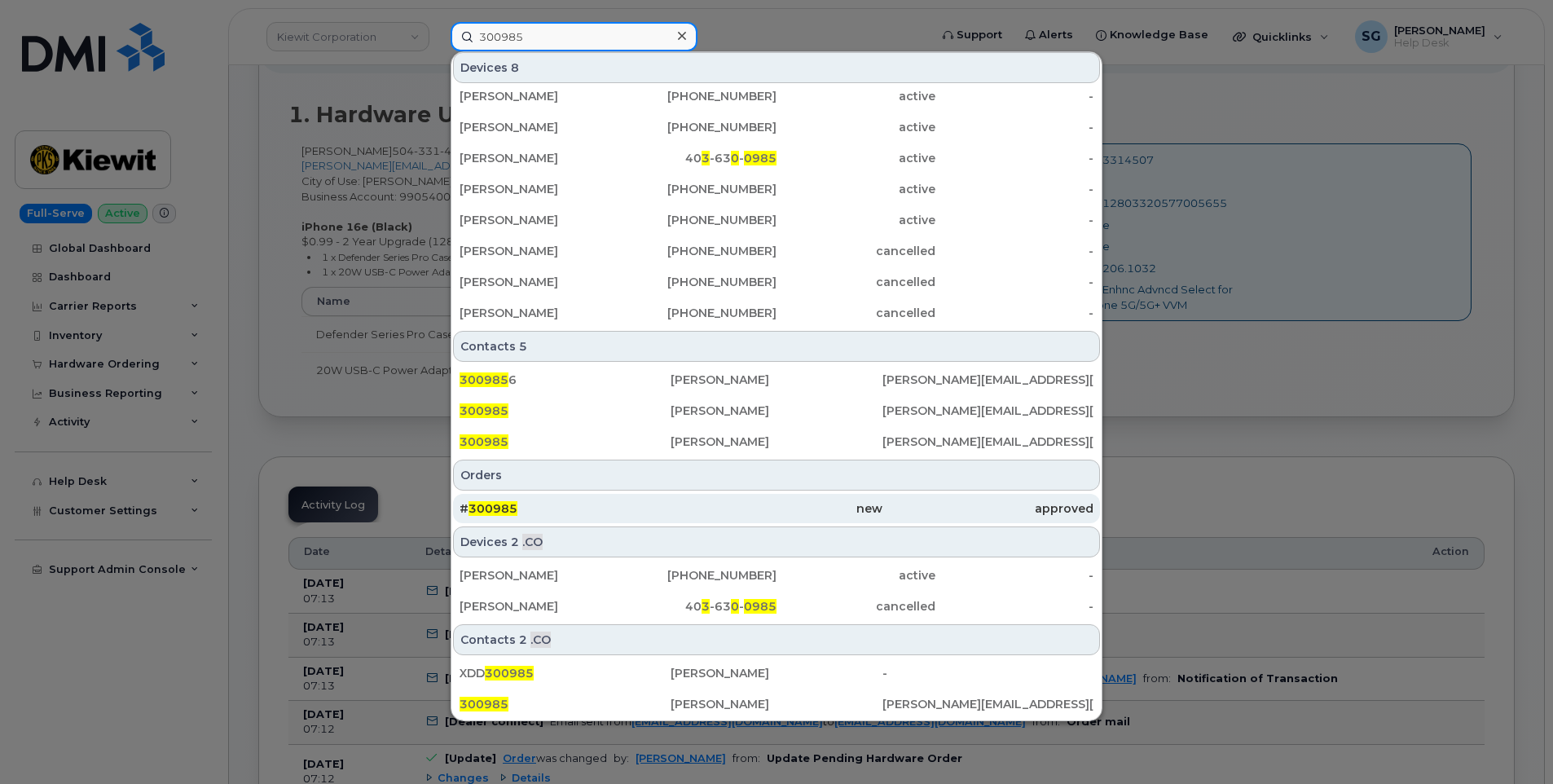
type input "300985"
click at [733, 512] on div "new" at bounding box center [776, 508] width 211 height 16
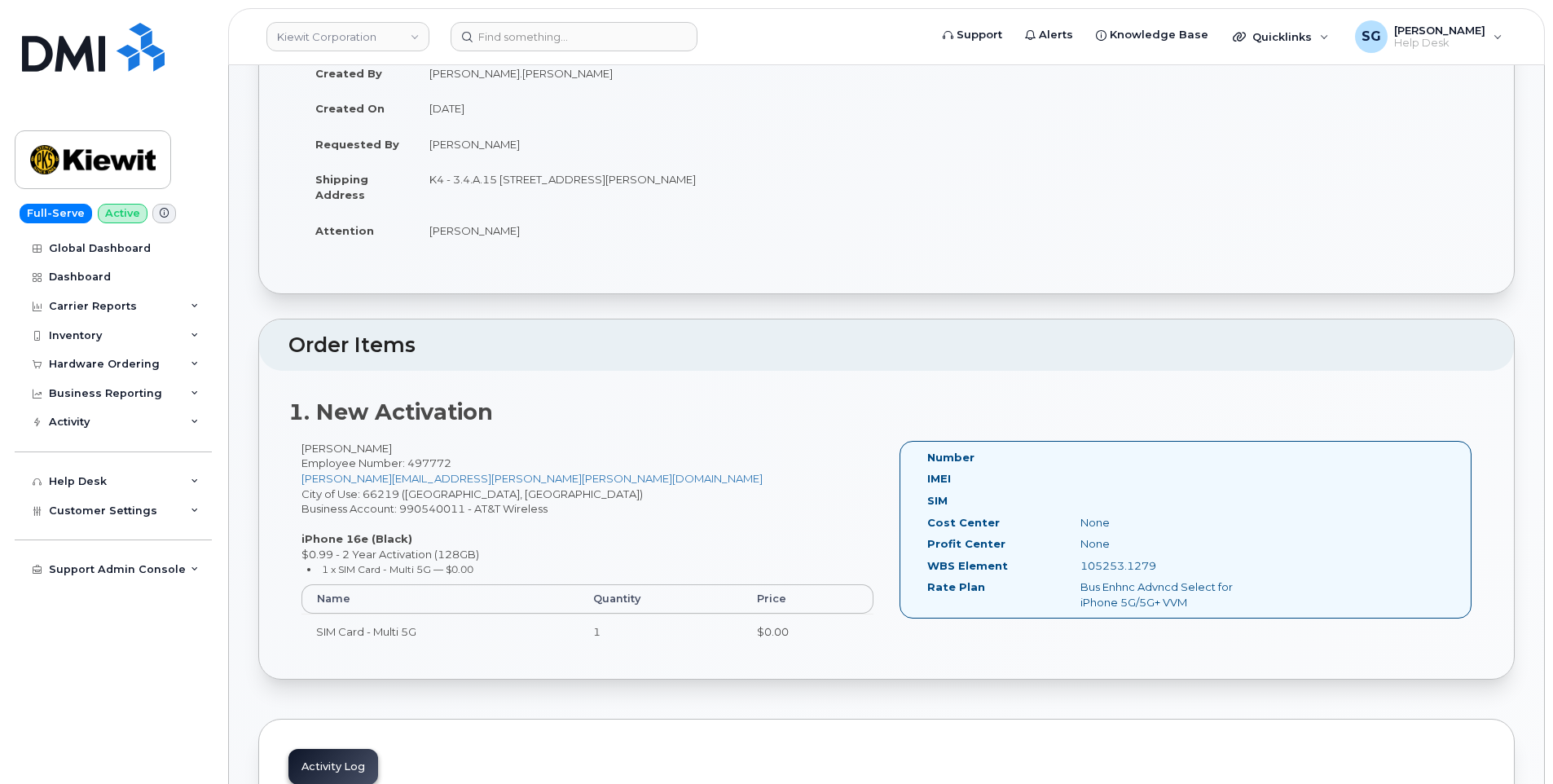
scroll to position [245, 0]
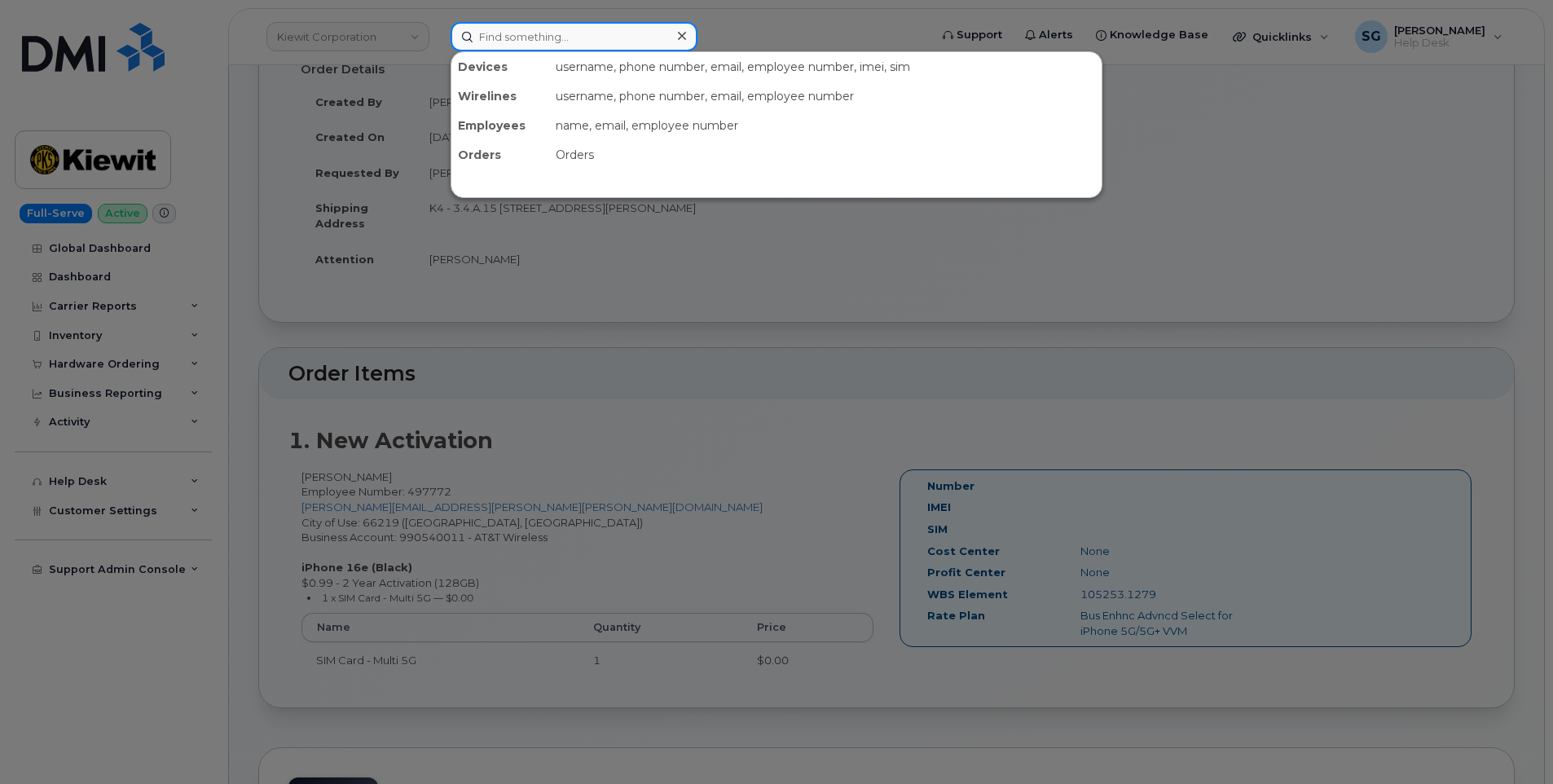
click at [540, 35] on input at bounding box center [574, 36] width 247 height 29
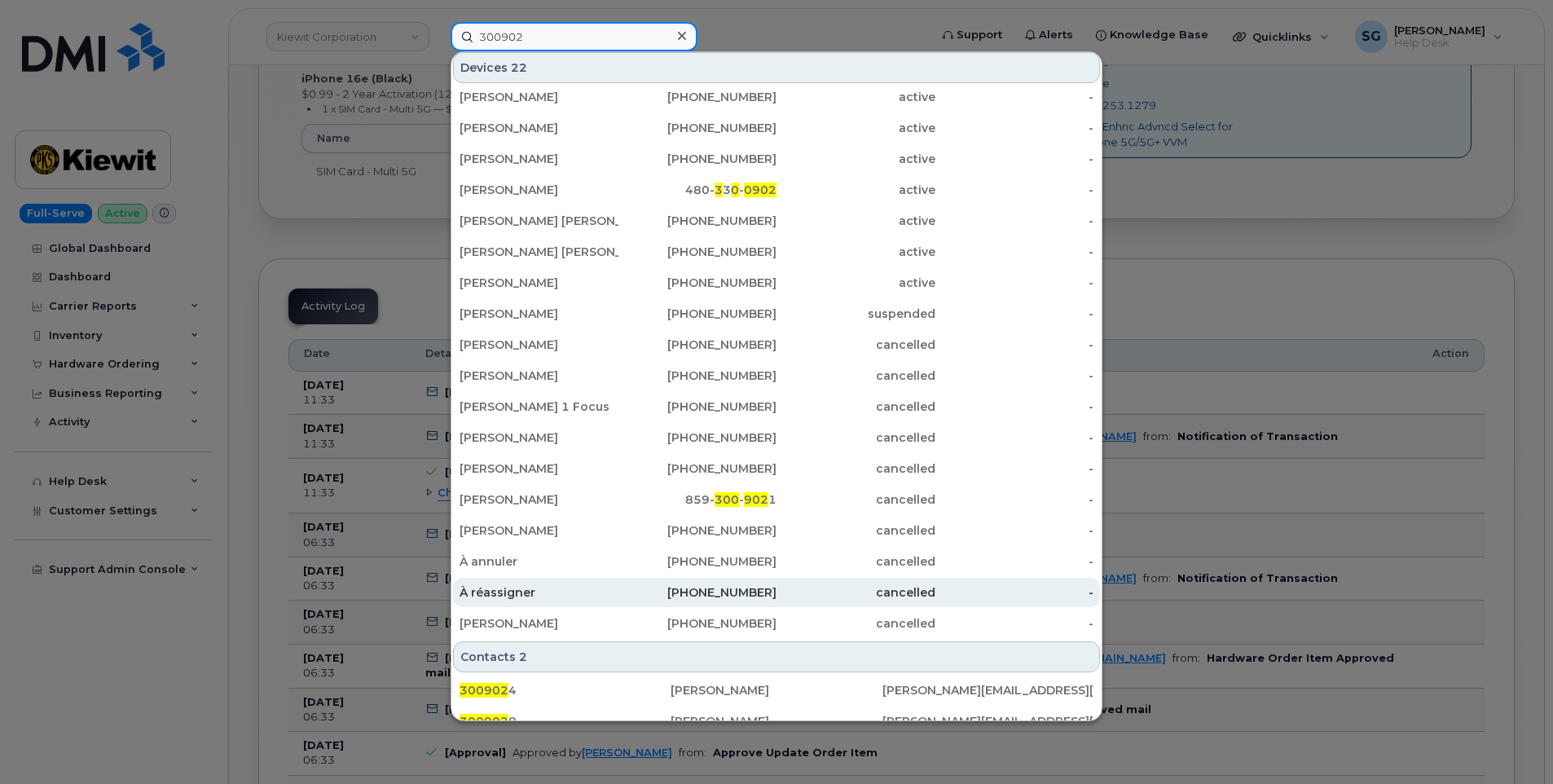
scroll to position [280, 0]
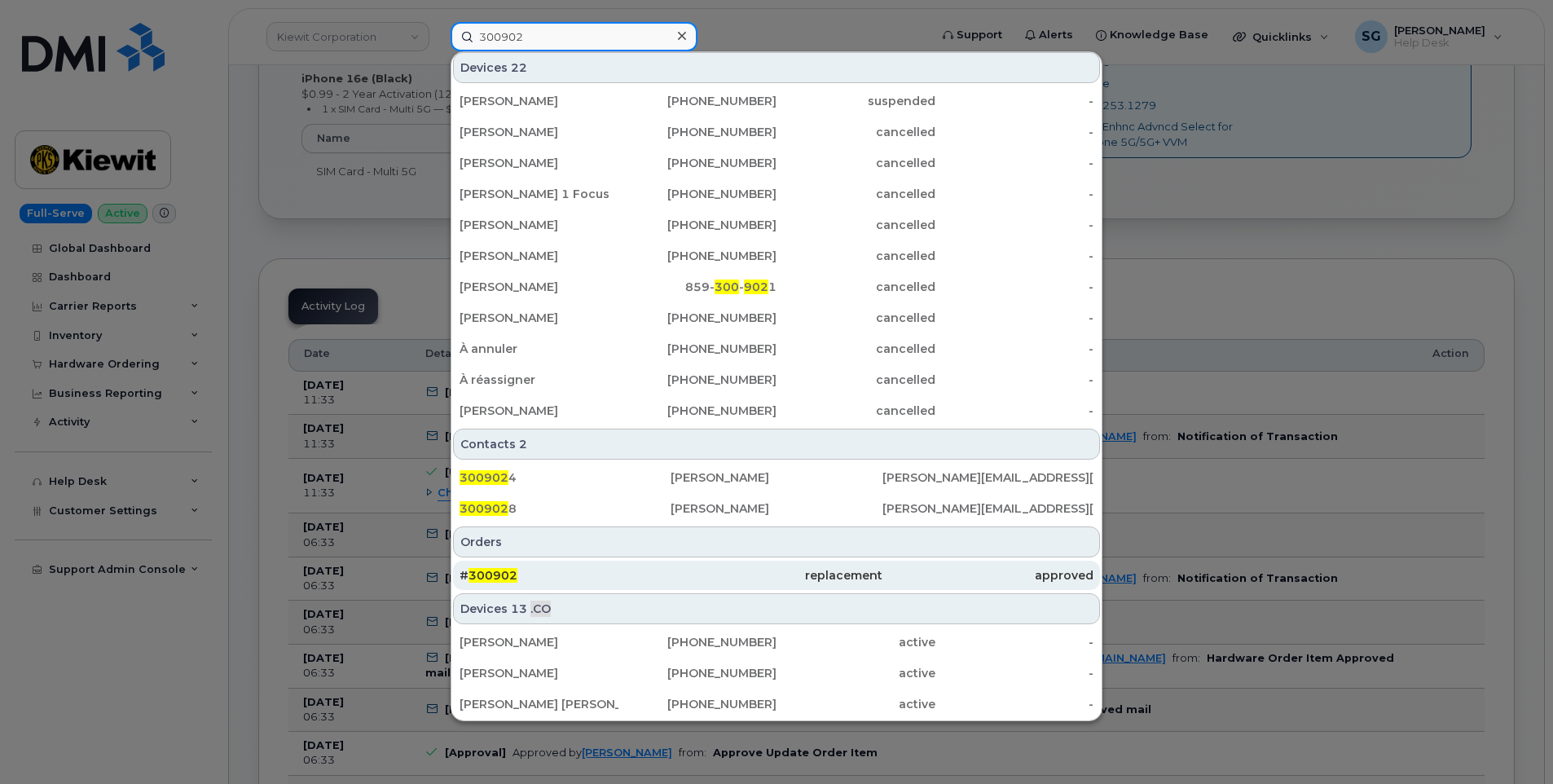
type input "300902"
click at [567, 564] on div "# 300902" at bounding box center [565, 575] width 211 height 29
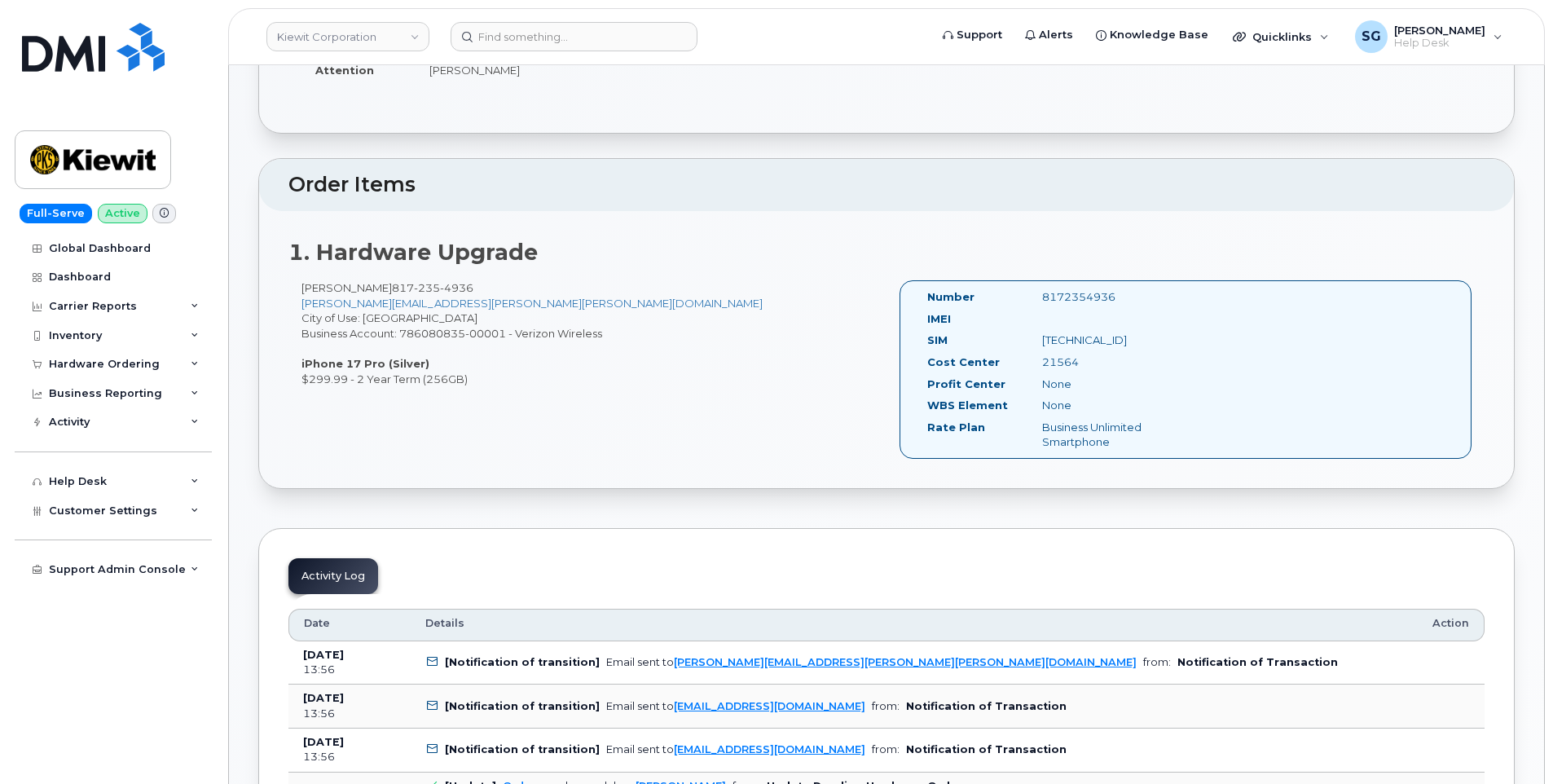
scroll to position [408, 0]
